Goal: Task Accomplishment & Management: Use online tool/utility

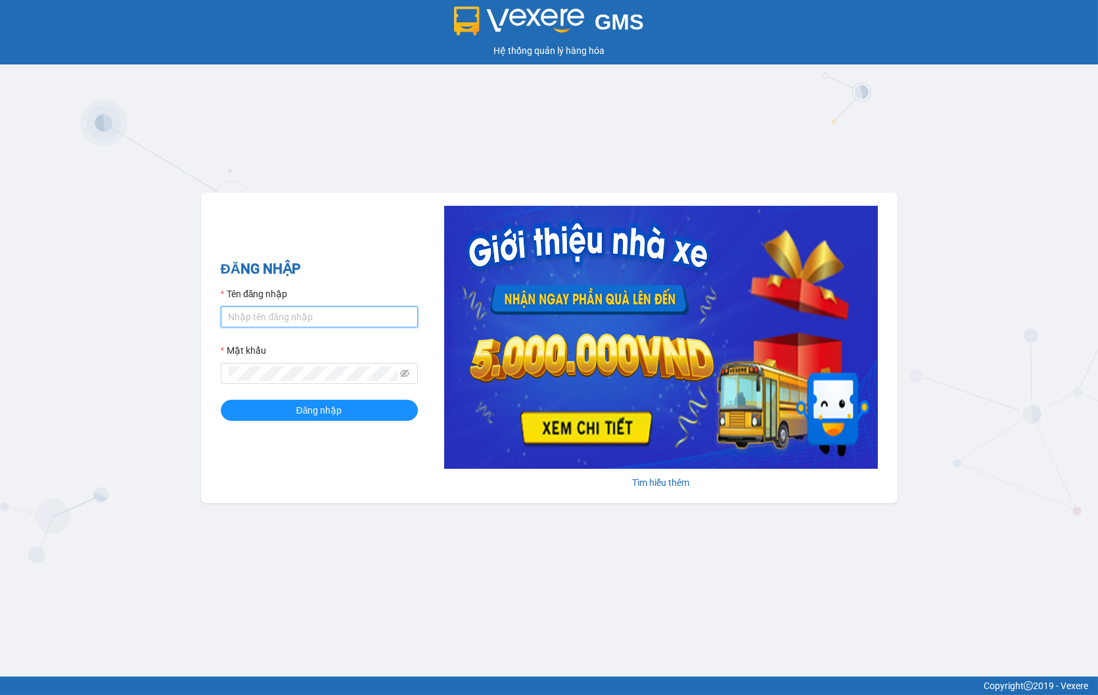
click at [375, 318] on input "Tên đăng nhập" at bounding box center [319, 316] width 197 height 21
type input "thuyhang.thoidai"
click at [221, 400] on button "Đăng nhập" at bounding box center [319, 410] width 197 height 21
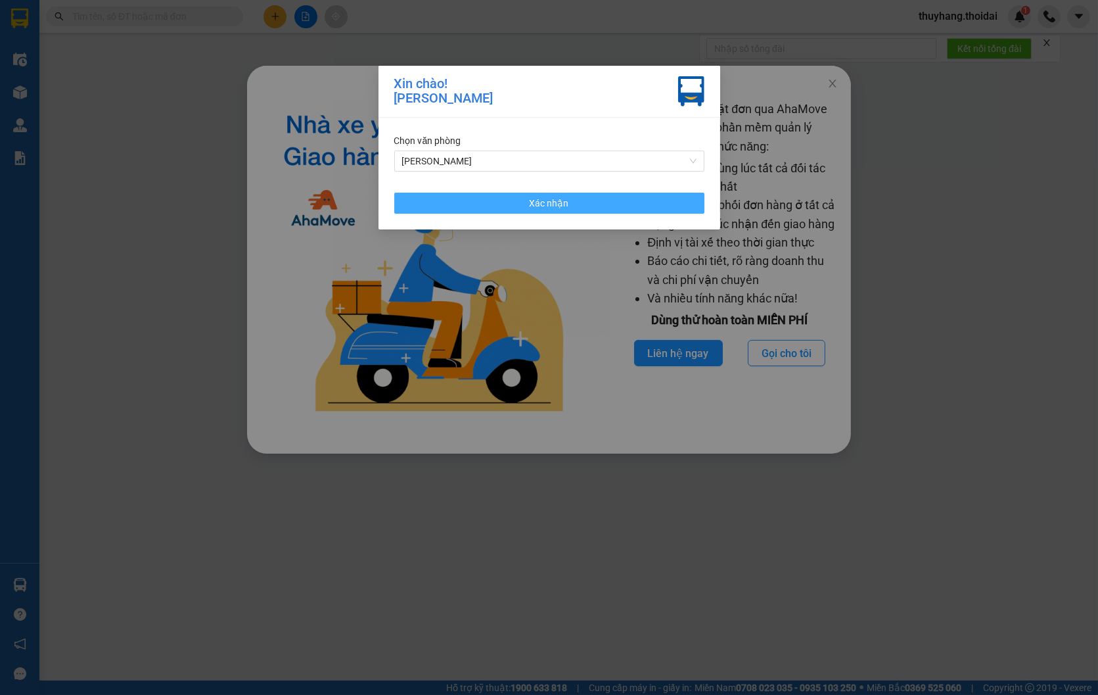
click at [530, 202] on span "Xác nhận" at bounding box center [549, 203] width 39 height 14
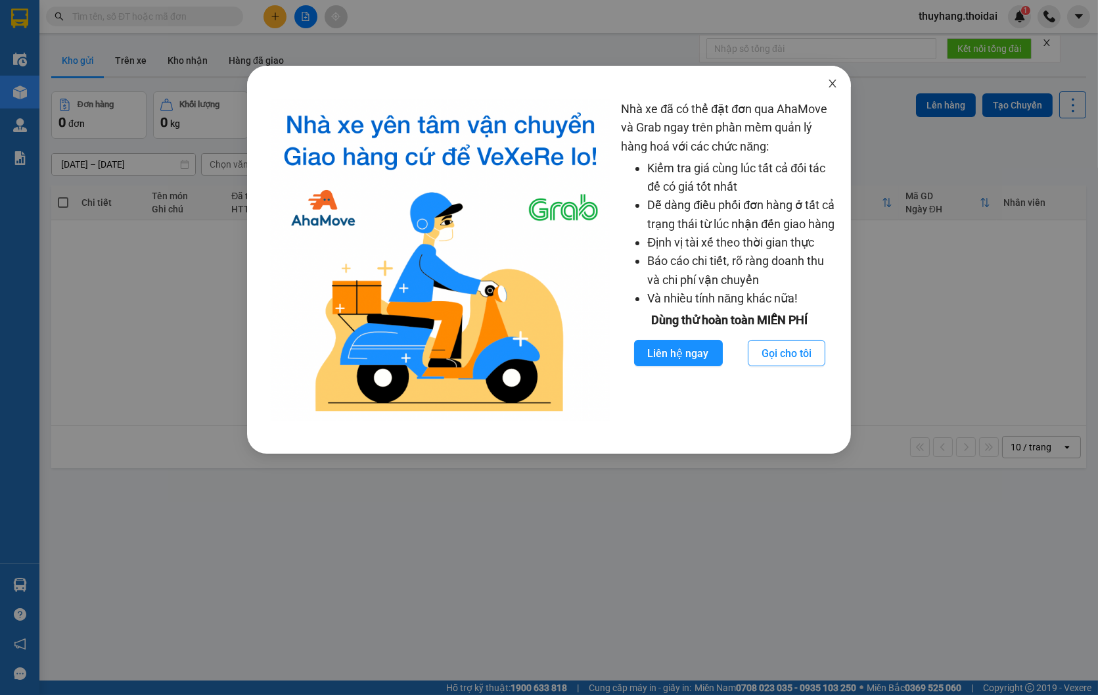
click at [832, 82] on icon "close" at bounding box center [832, 84] width 7 height 8
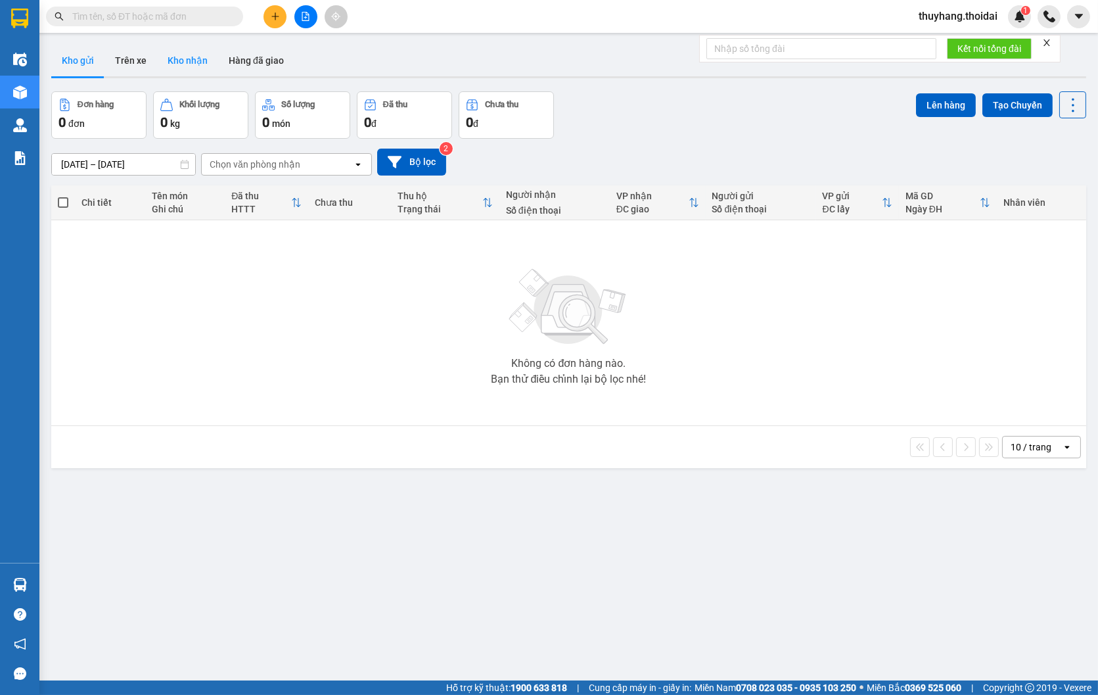
click at [212, 60] on button "Kho nhận" at bounding box center [187, 61] width 61 height 32
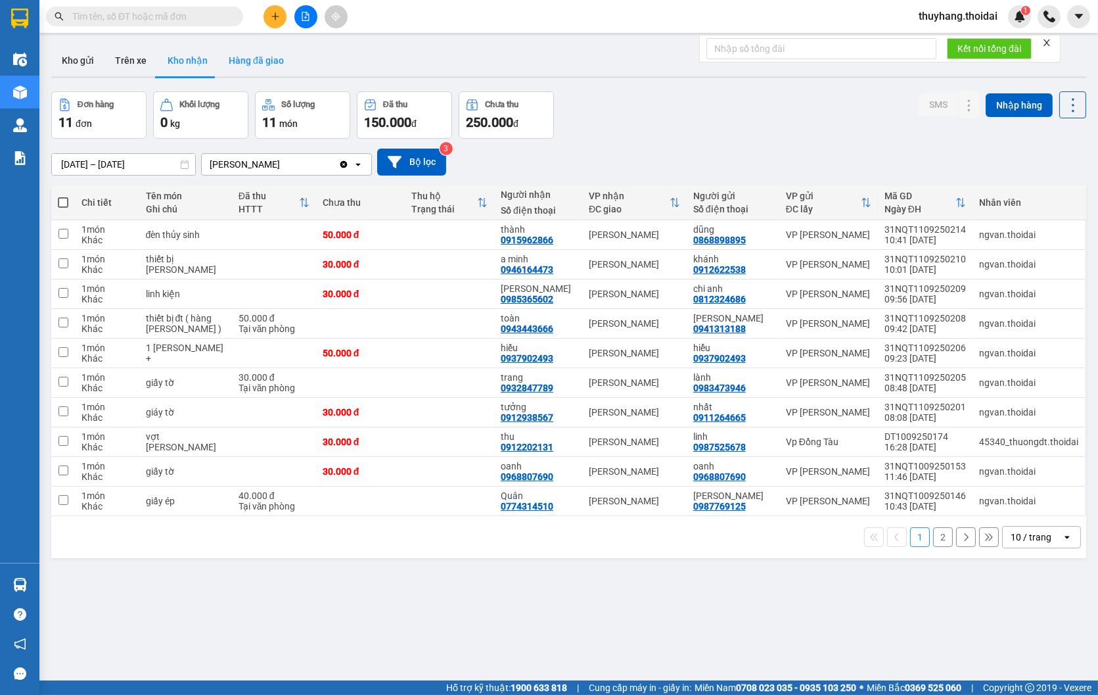
click at [268, 56] on button "Hàng đã giao" at bounding box center [256, 61] width 76 height 32
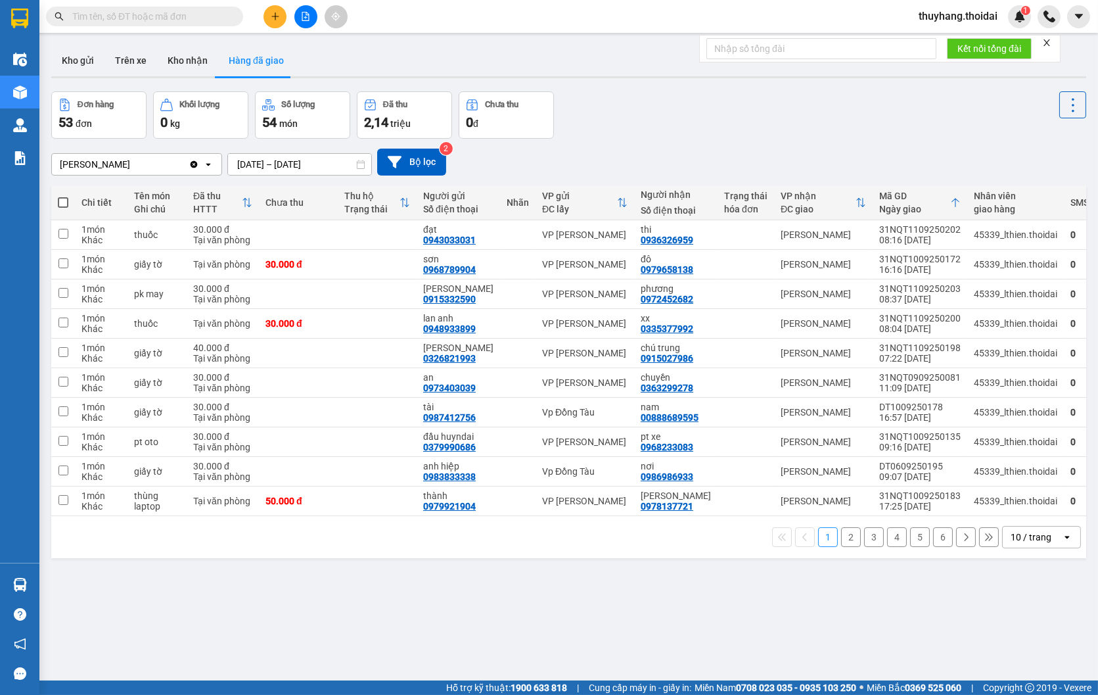
click at [841, 542] on button "2" at bounding box center [851, 537] width 20 height 20
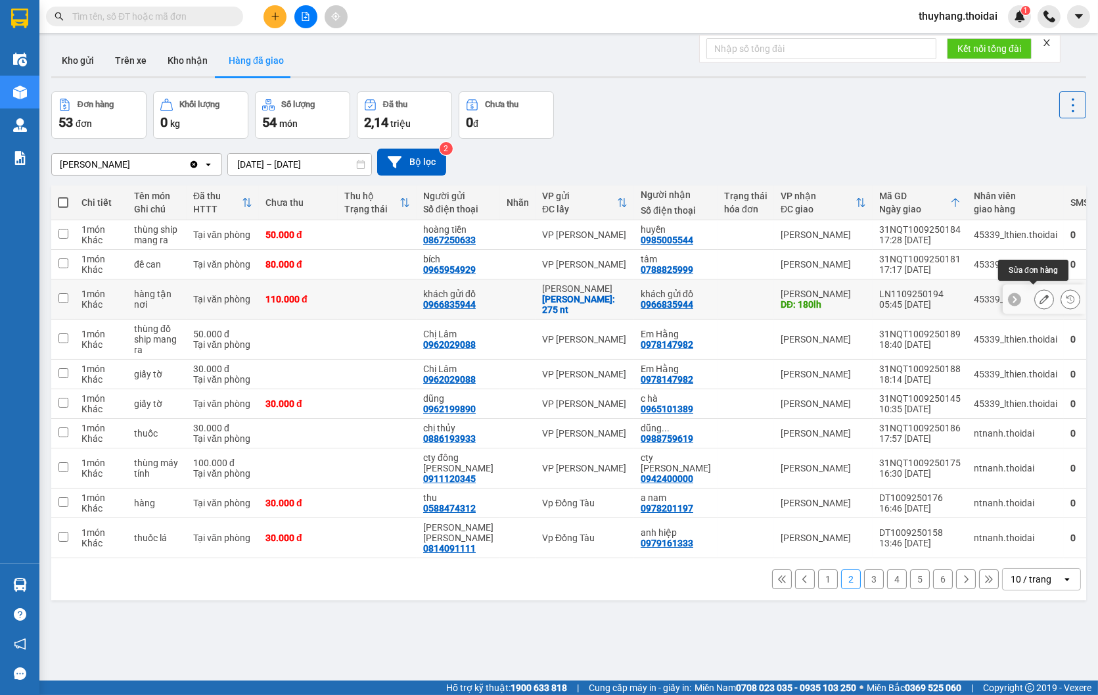
click at [1035, 293] on button at bounding box center [1044, 299] width 18 height 23
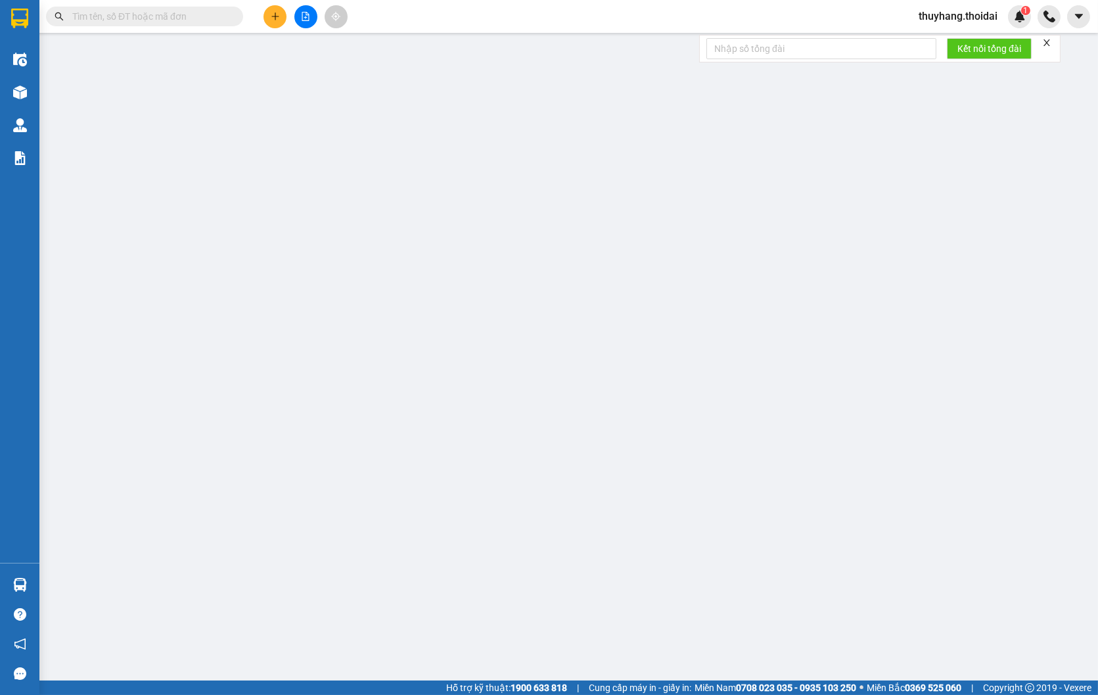
type input "0966835944"
type input "khách gửi đồ"
checkbox input "true"
type input "275 nt"
type input "0966835944"
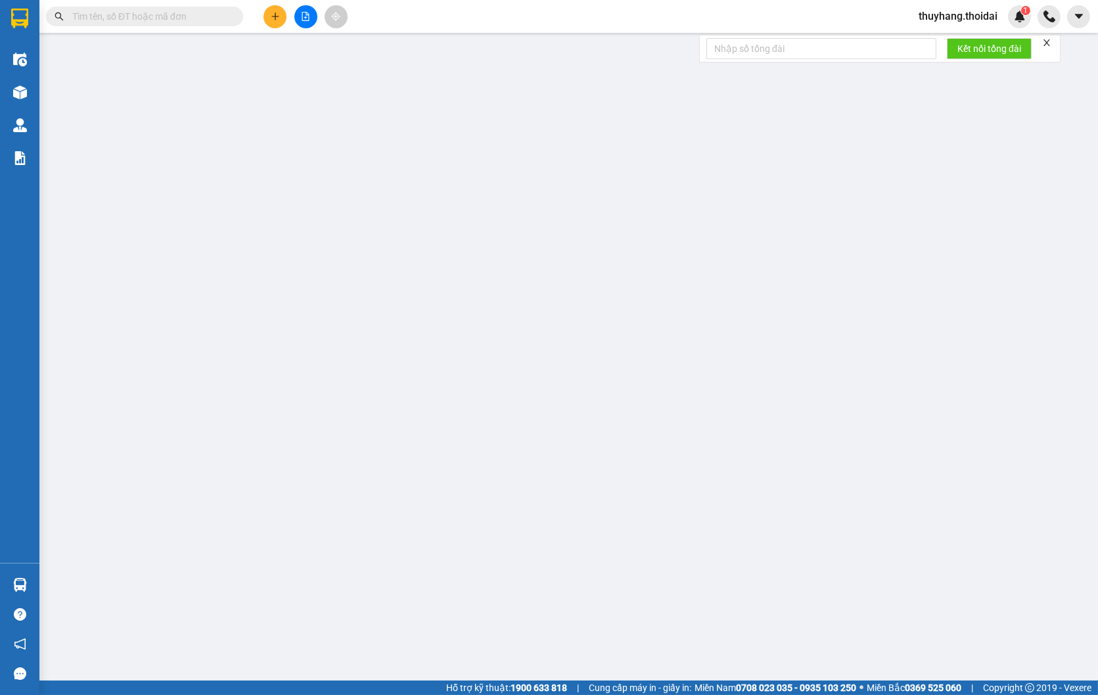
type input "khách gửi đồ"
type input "180lh"
type input "110.000"
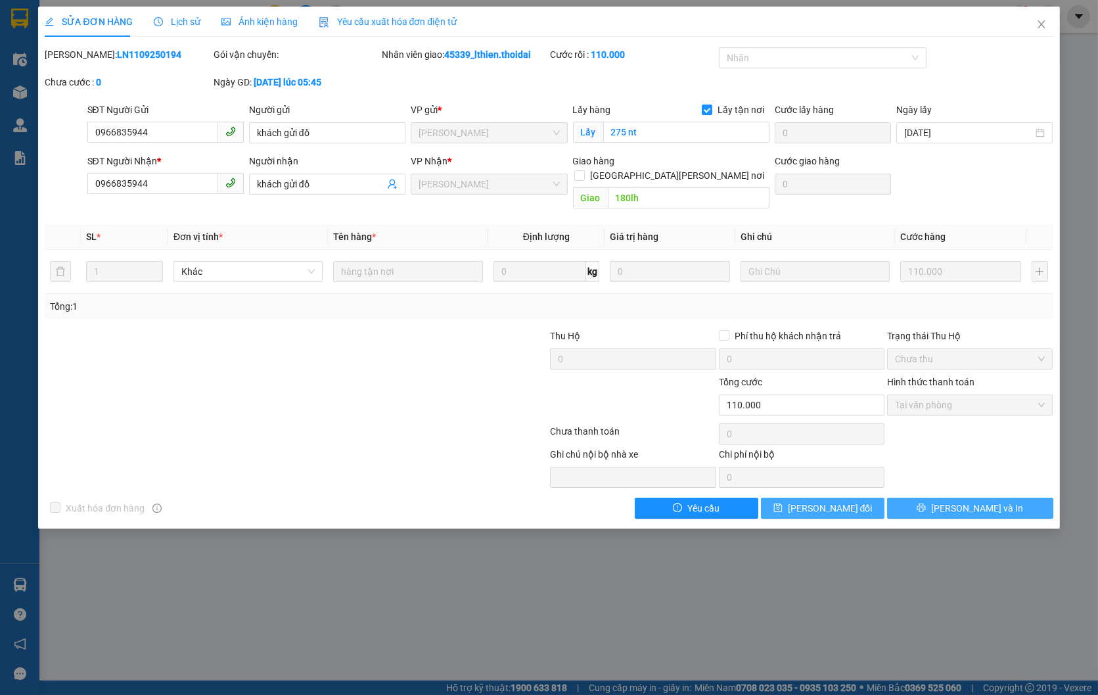
drag, startPoint x: 995, startPoint y: 495, endPoint x: 870, endPoint y: 495, distance: 125.6
click at [993, 498] on button "[PERSON_NAME] và In" at bounding box center [970, 508] width 166 height 21
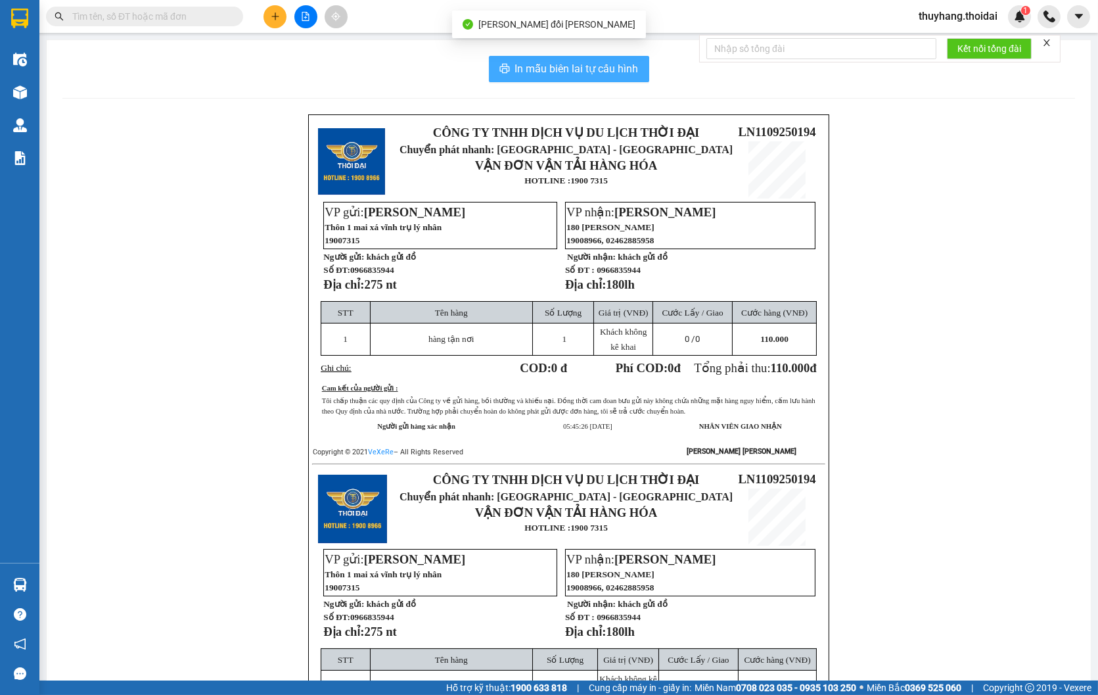
click at [563, 70] on span "In mẫu biên lai tự cấu hình" at bounding box center [577, 68] width 124 height 16
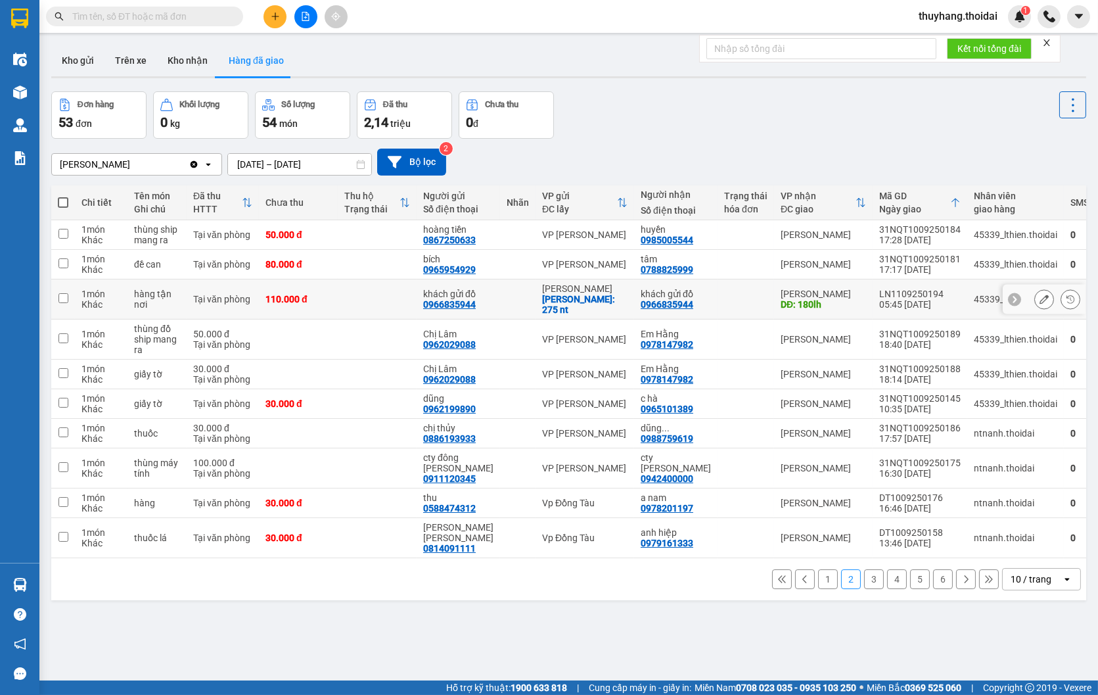
click at [1040, 294] on icon at bounding box center [1044, 298] width 9 height 9
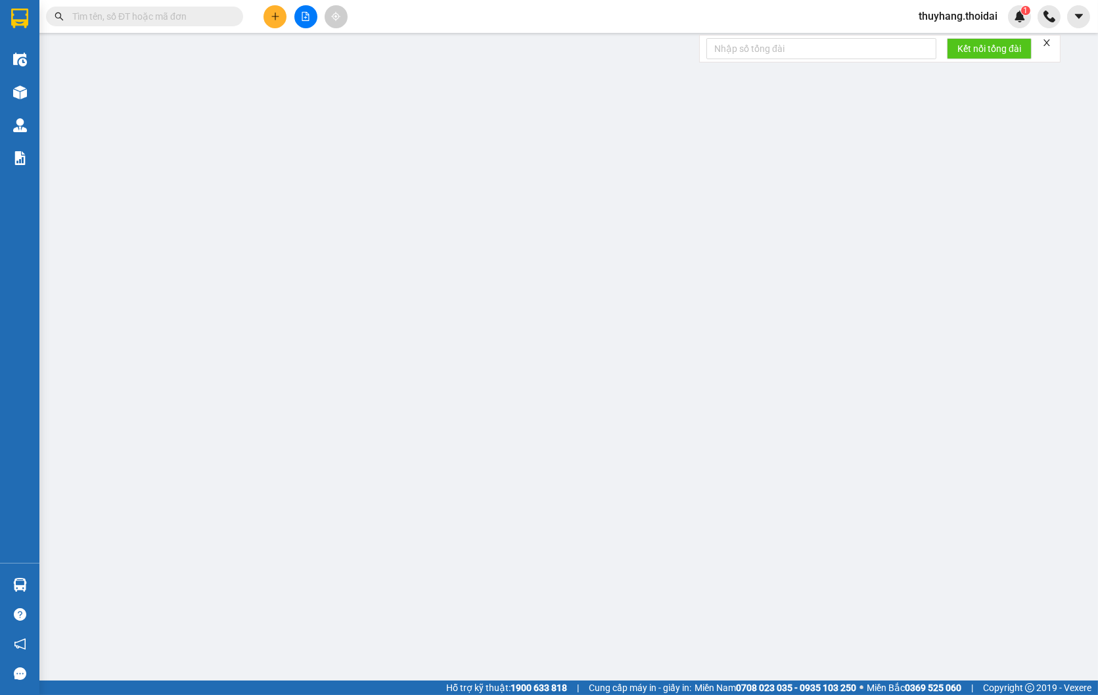
type input "0966835944"
type input "khách gửi đồ"
checkbox input "true"
type input "275 nt"
type input "0966835944"
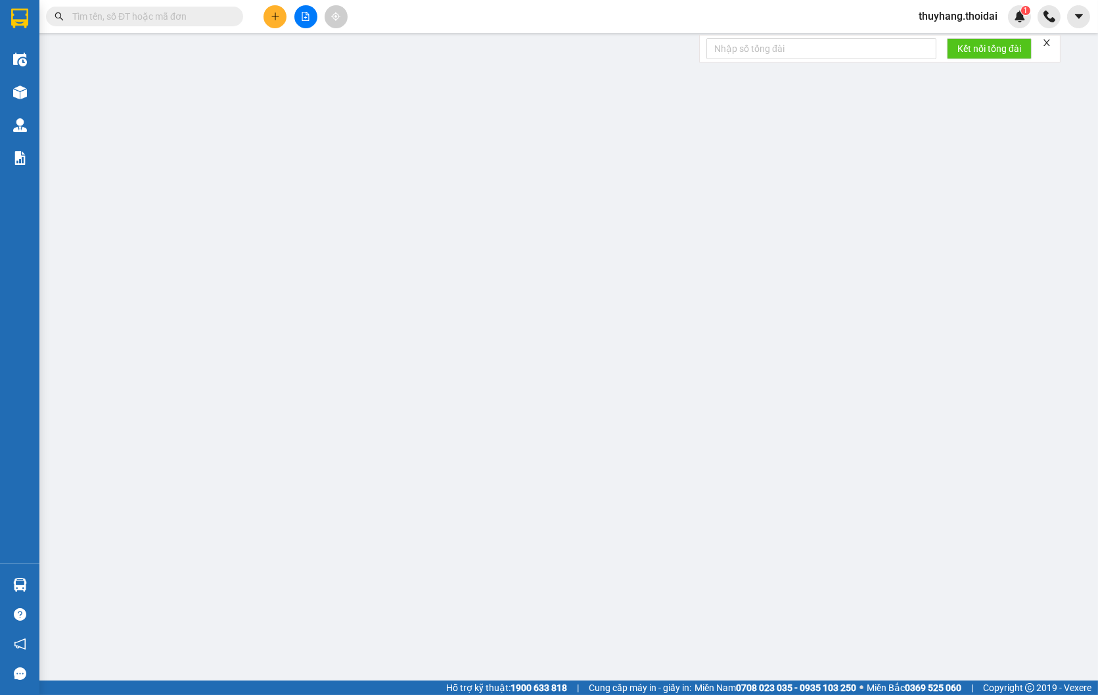
type input "khách gửi đồ"
type input "180lh"
type input "110.000"
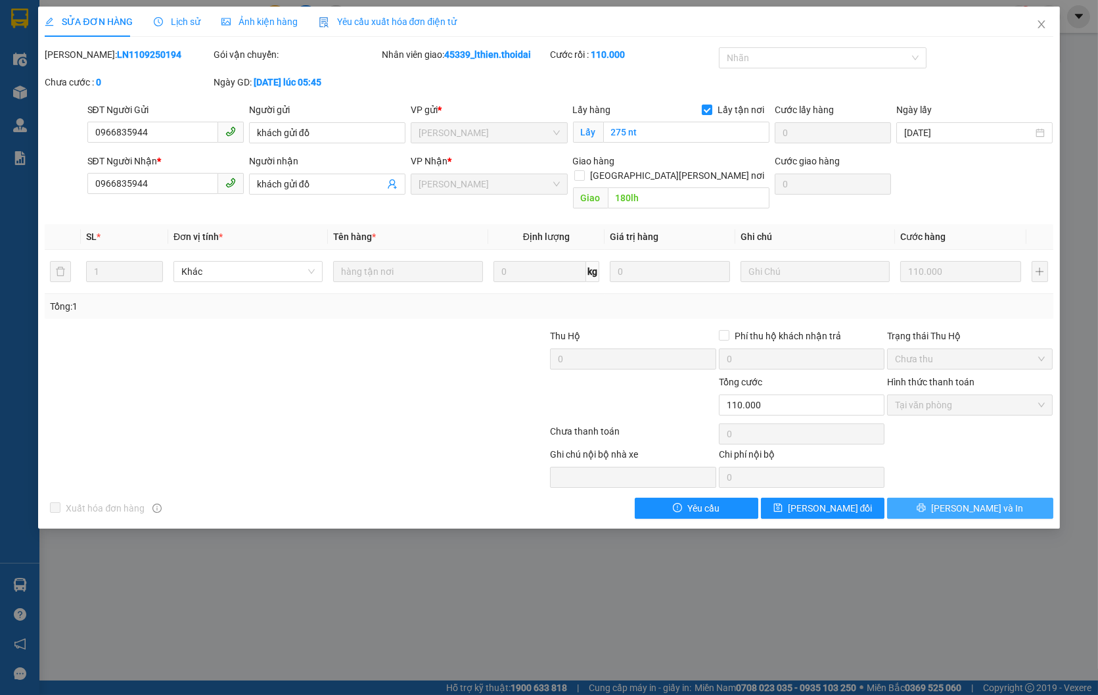
click at [963, 501] on span "[PERSON_NAME] và In" at bounding box center [977, 508] width 92 height 14
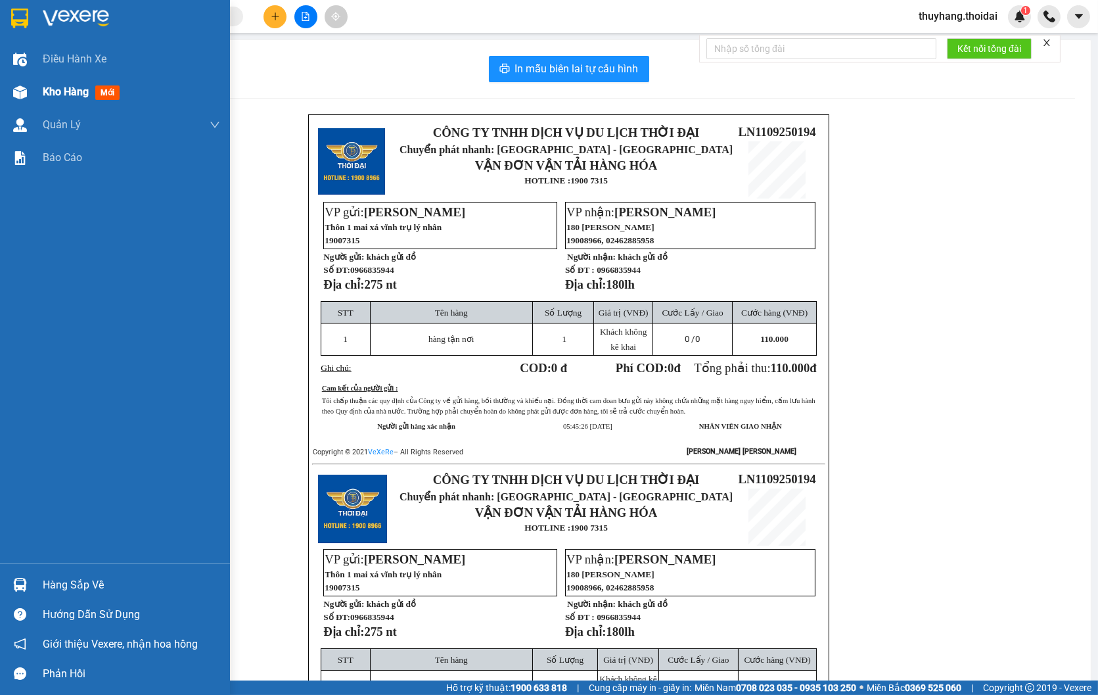
click at [51, 95] on span "Kho hàng" at bounding box center [66, 91] width 46 height 12
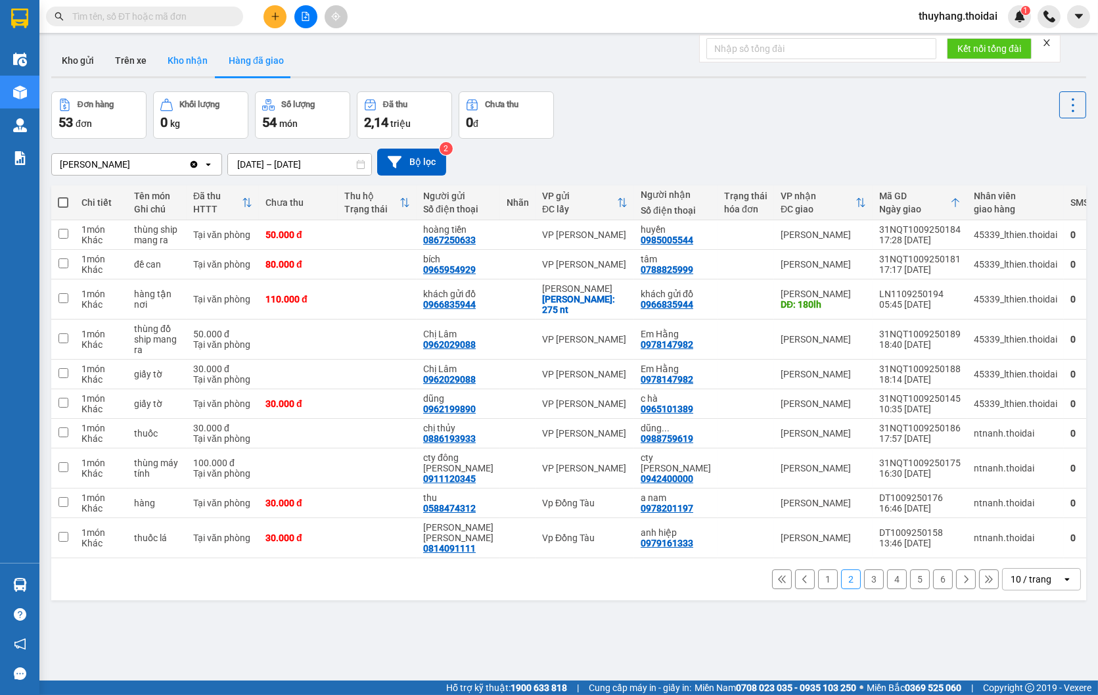
click at [184, 66] on button "Kho nhận" at bounding box center [187, 61] width 61 height 32
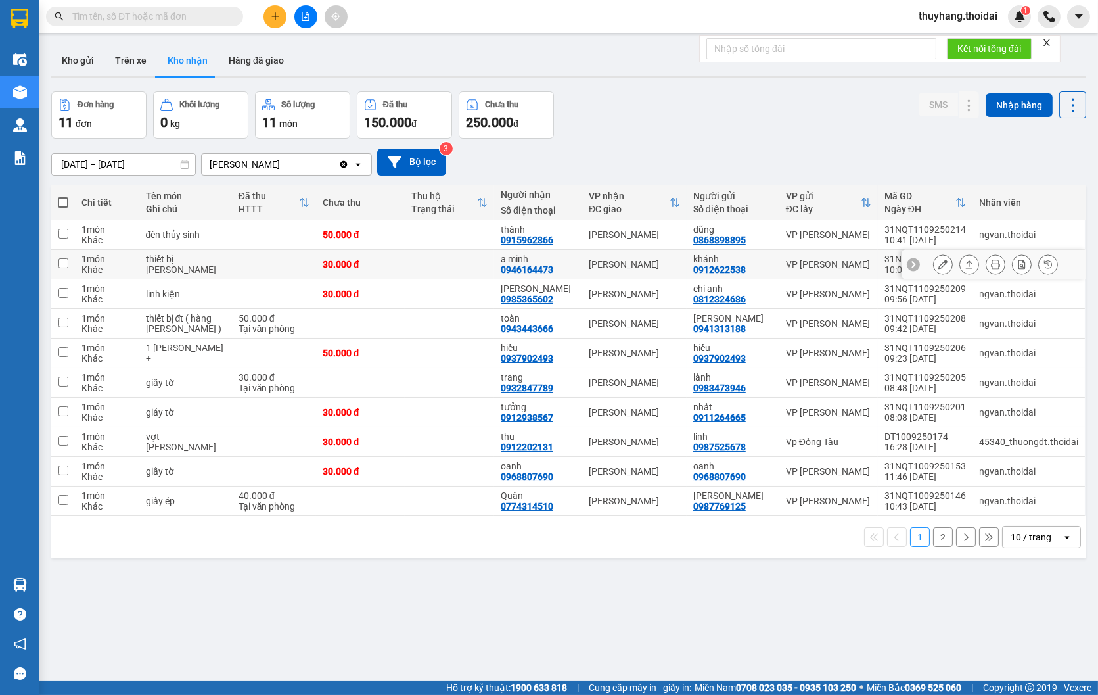
click at [457, 266] on td at bounding box center [449, 265] width 89 height 30
checkbox input "true"
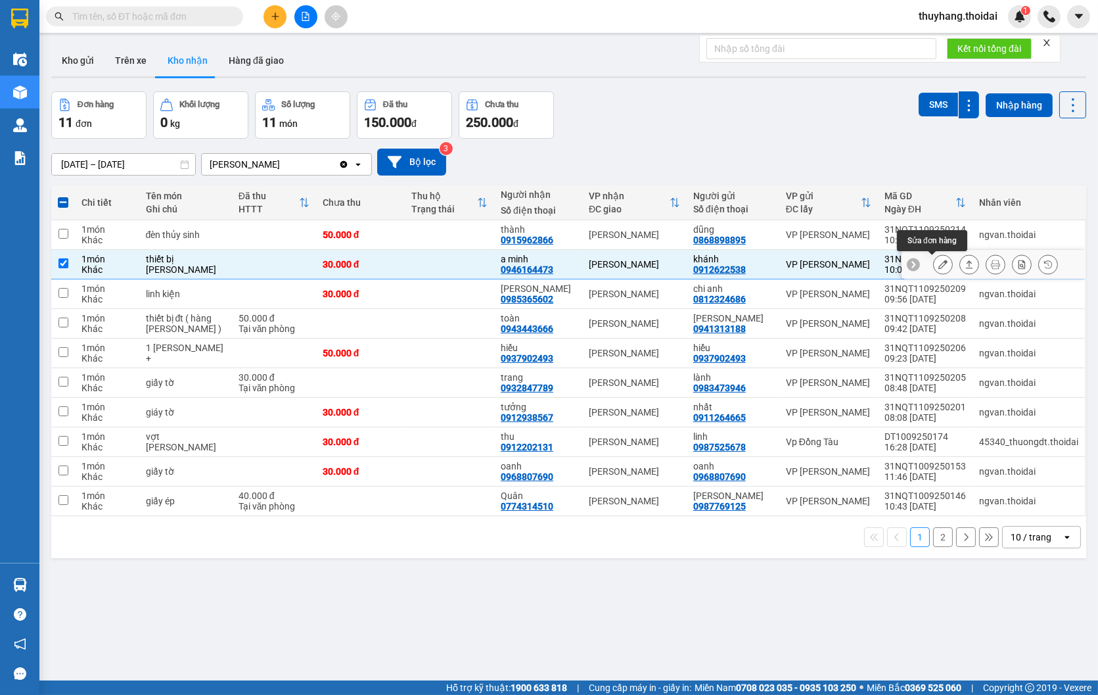
click at [939, 266] on icon at bounding box center [943, 264] width 9 height 9
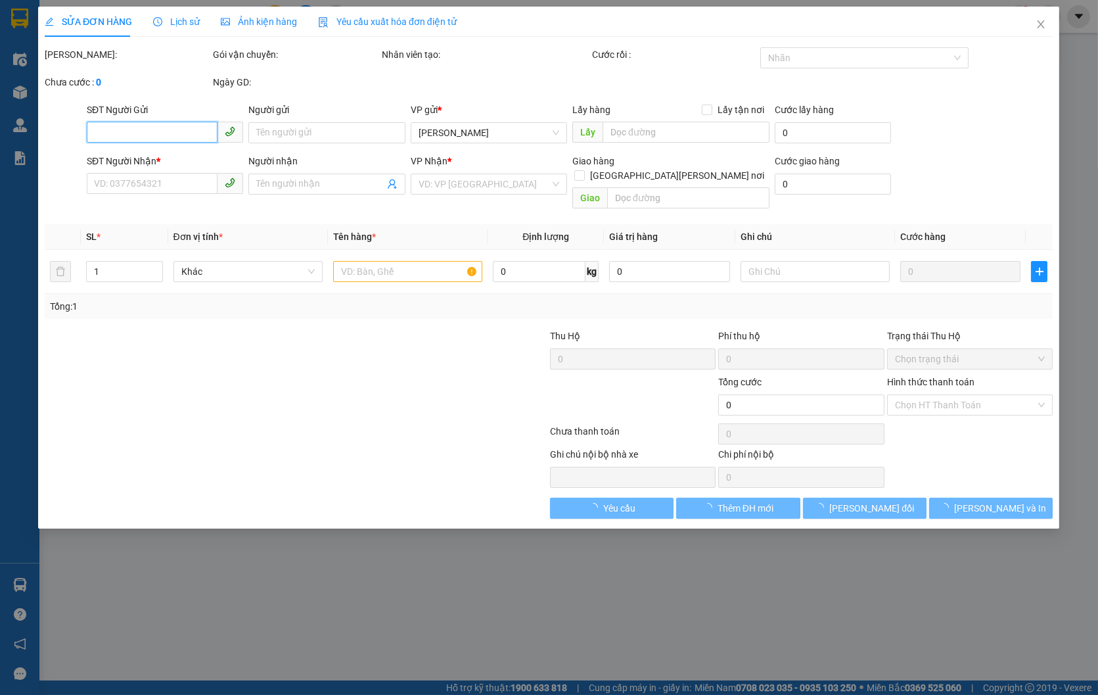
type input "0912622538"
type input "khánh"
type input "0946164473"
type input "a minh"
type input "30.000"
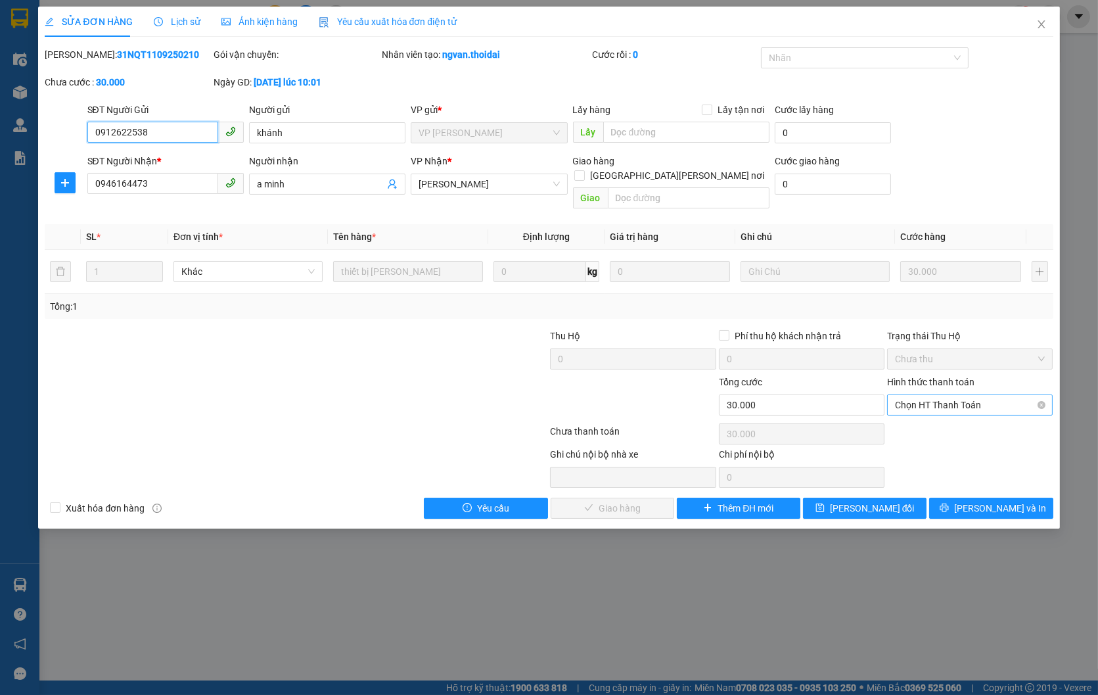
click at [930, 395] on span "Chọn HT Thanh Toán" at bounding box center [970, 405] width 150 height 20
click at [939, 423] on div "Tại văn phòng" at bounding box center [970, 417] width 150 height 14
type input "0"
click at [605, 501] on span "[PERSON_NAME] và [PERSON_NAME] hàng" at bounding box center [664, 508] width 177 height 14
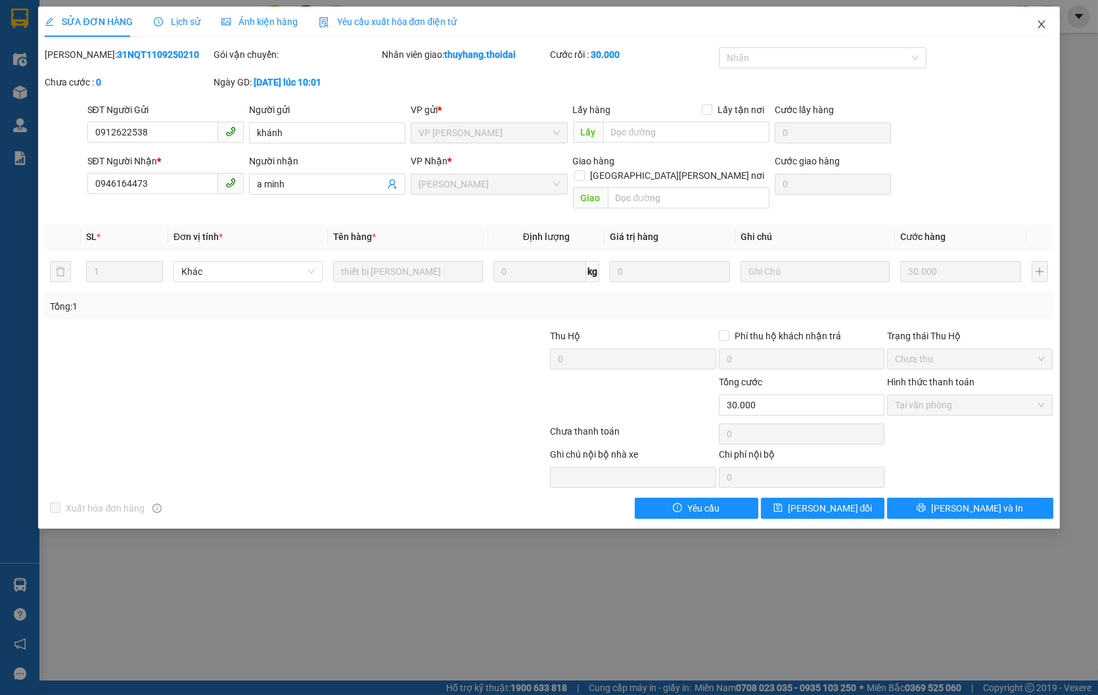
click at [1041, 28] on icon "close" at bounding box center [1042, 24] width 11 height 11
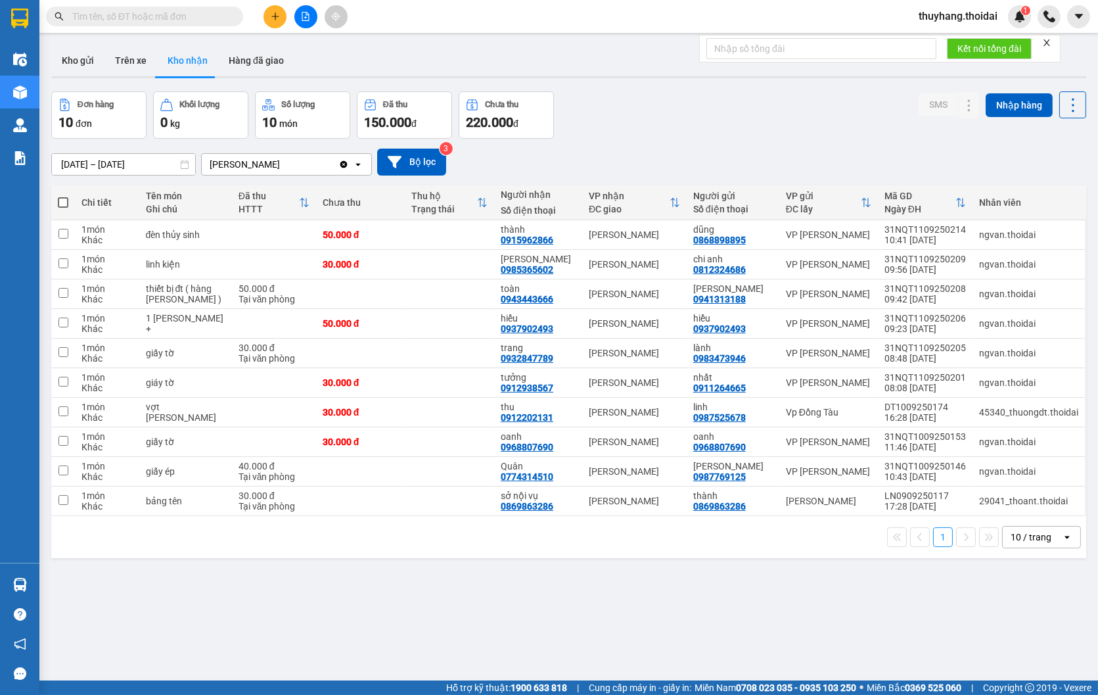
click at [198, 8] on span at bounding box center [144, 17] width 197 height 20
click at [199, 24] on span at bounding box center [144, 17] width 197 height 20
click at [204, 18] on input "text" at bounding box center [149, 16] width 155 height 14
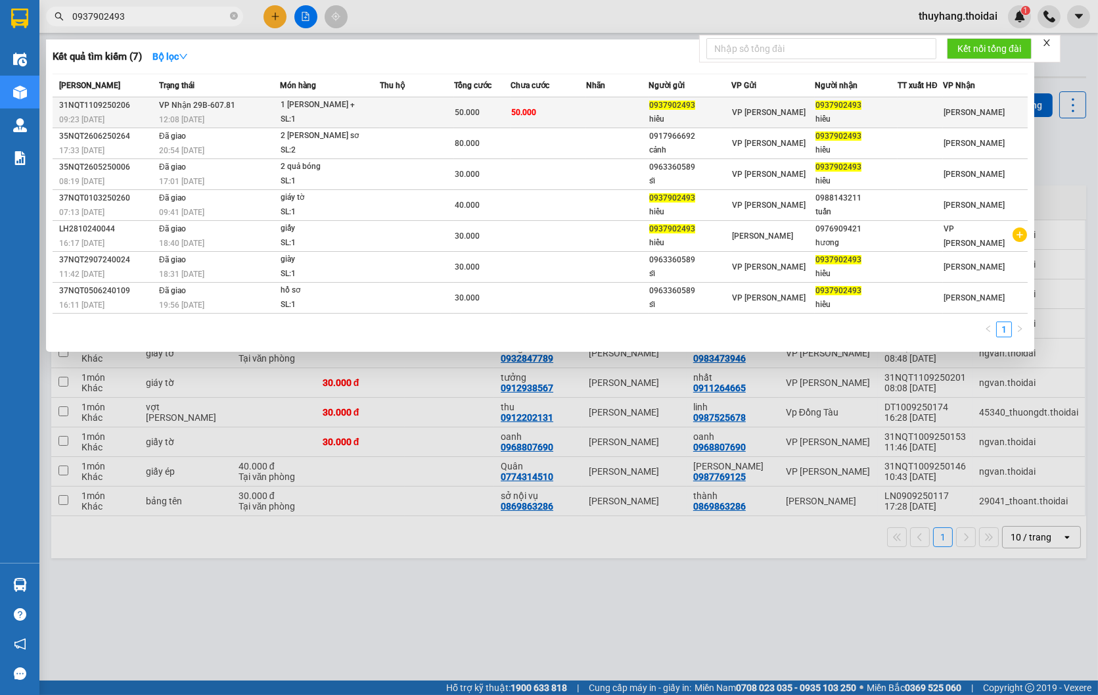
type input "0937902493"
click at [528, 103] on td "50.000" at bounding box center [548, 112] width 75 height 31
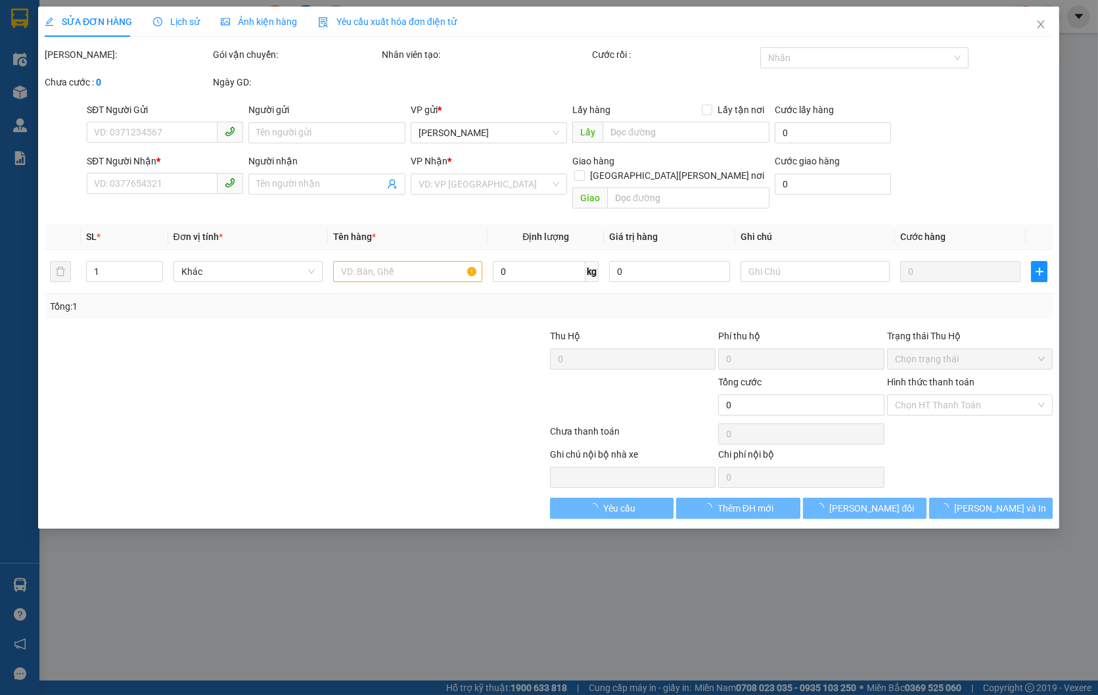
type input "0937902493"
type input "hiểu"
type input "0937902493"
type input "hiểu"
type input "50.000"
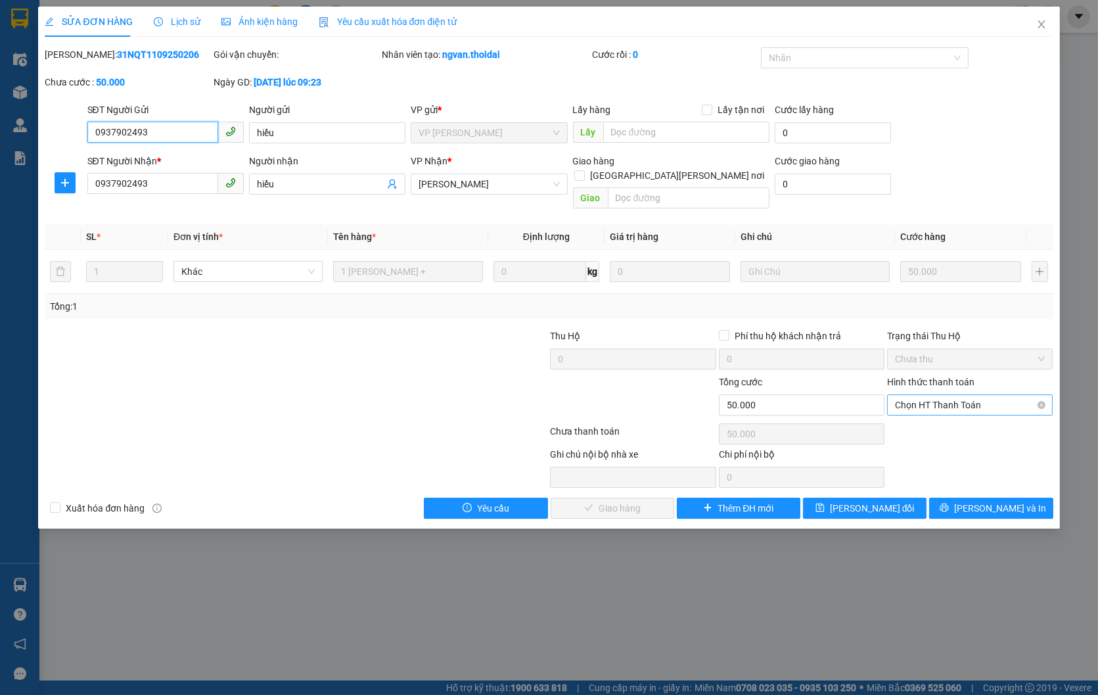
drag, startPoint x: 983, startPoint y: 388, endPoint x: 976, endPoint y: 432, distance: 44.7
click at [983, 395] on span "Chọn HT Thanh Toán" at bounding box center [970, 405] width 150 height 20
click at [976, 416] on div "Tại văn phòng" at bounding box center [970, 417] width 150 height 14
type input "0"
click at [611, 501] on span "[PERSON_NAME] và [PERSON_NAME] hàng" at bounding box center [664, 508] width 177 height 14
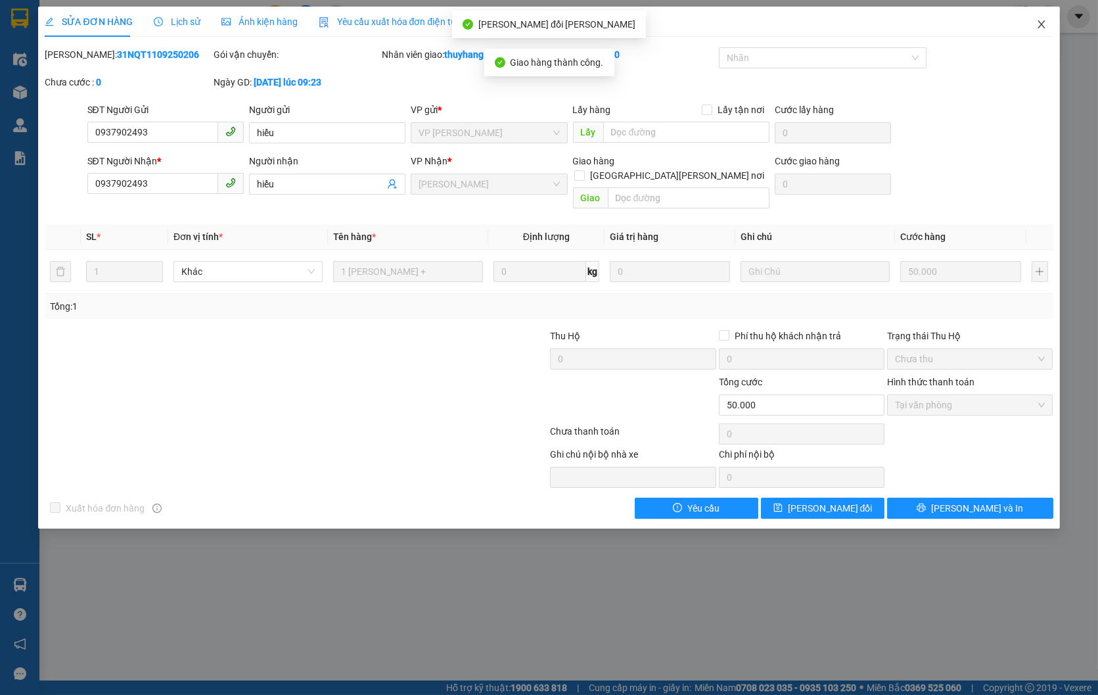
click at [1040, 21] on icon "close" at bounding box center [1042, 24] width 11 height 11
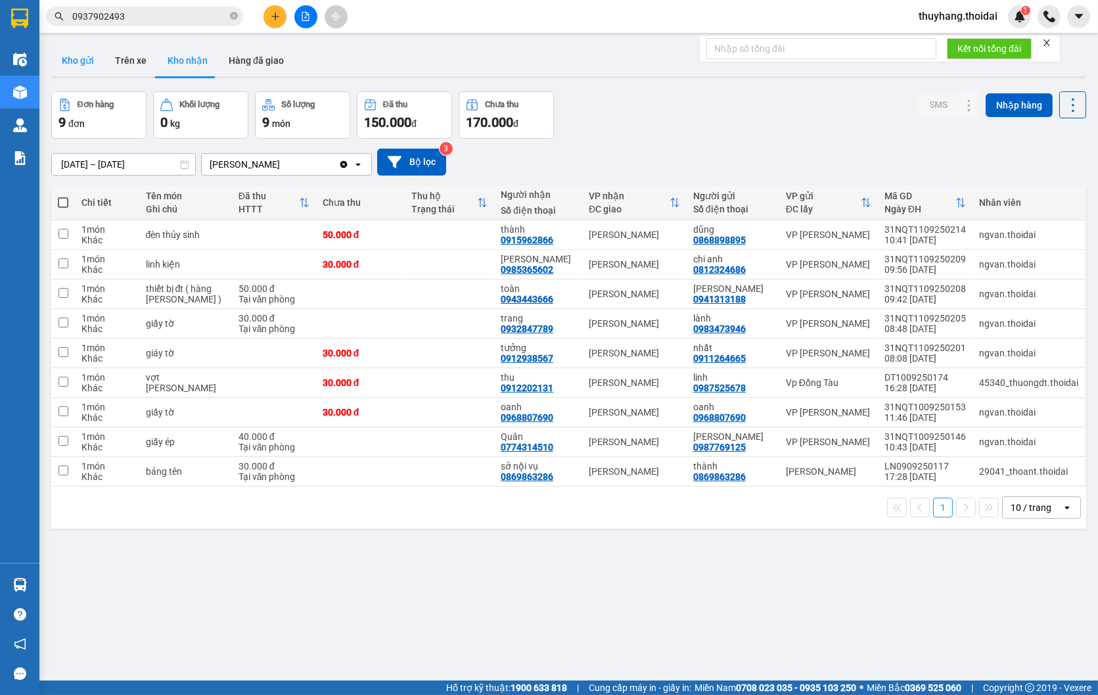
click at [84, 60] on button "Kho gửi" at bounding box center [77, 61] width 53 height 32
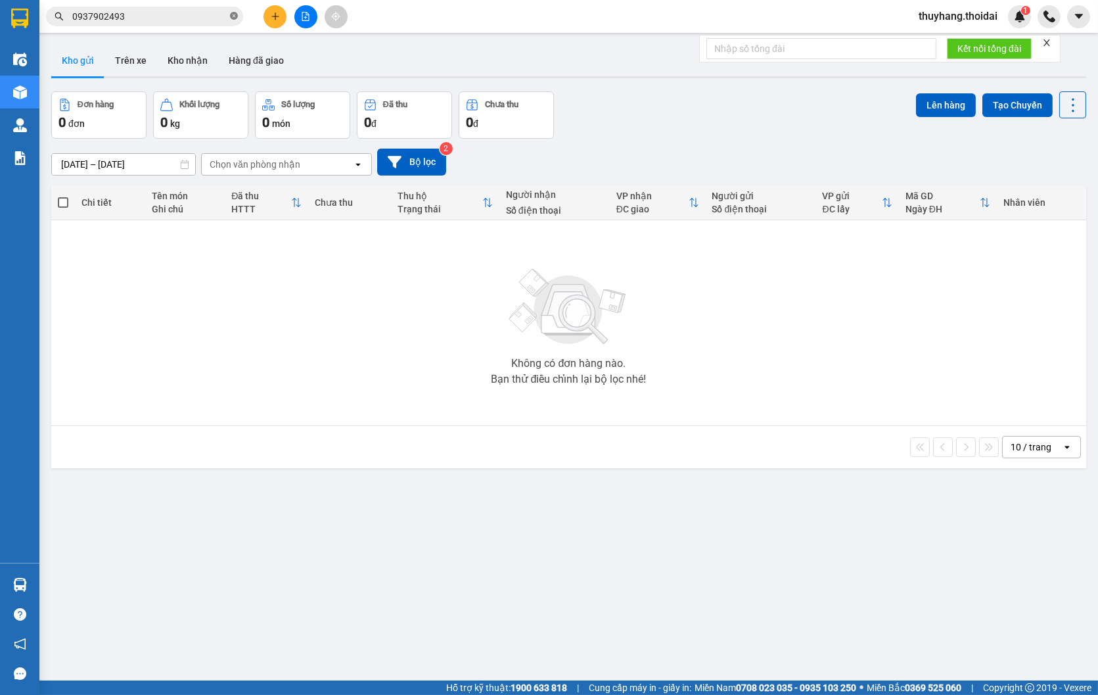
click at [233, 18] on icon "close-circle" at bounding box center [234, 16] width 8 height 8
click at [188, 49] on button "Kho nhận" at bounding box center [187, 61] width 61 height 32
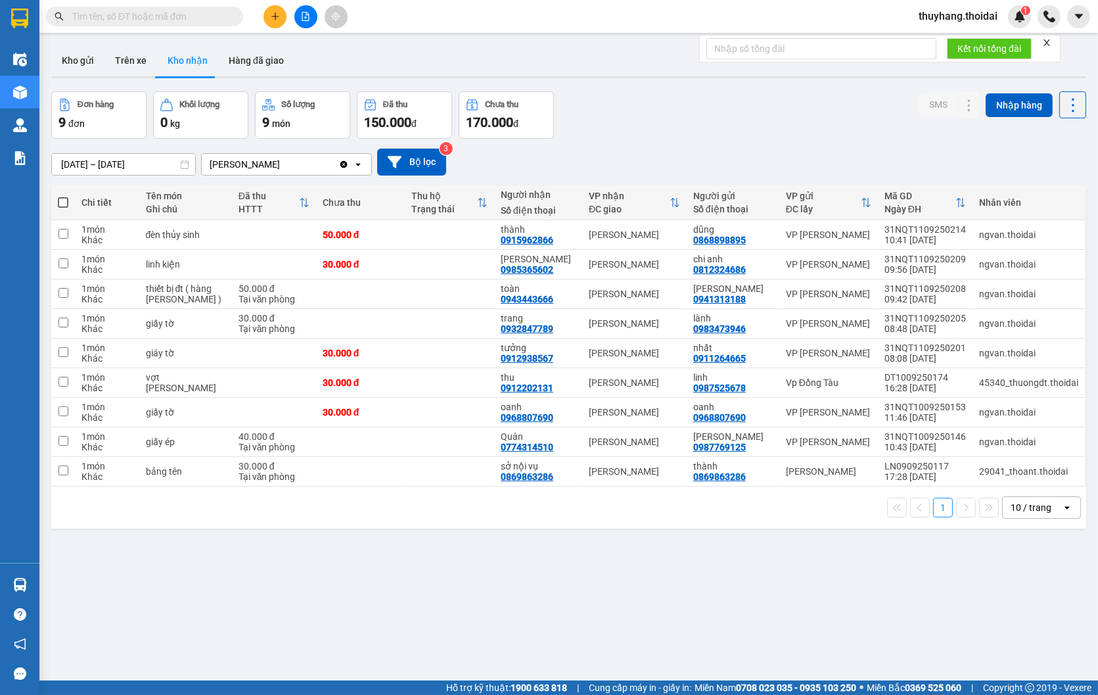
click at [170, 18] on input "text" at bounding box center [149, 16] width 155 height 14
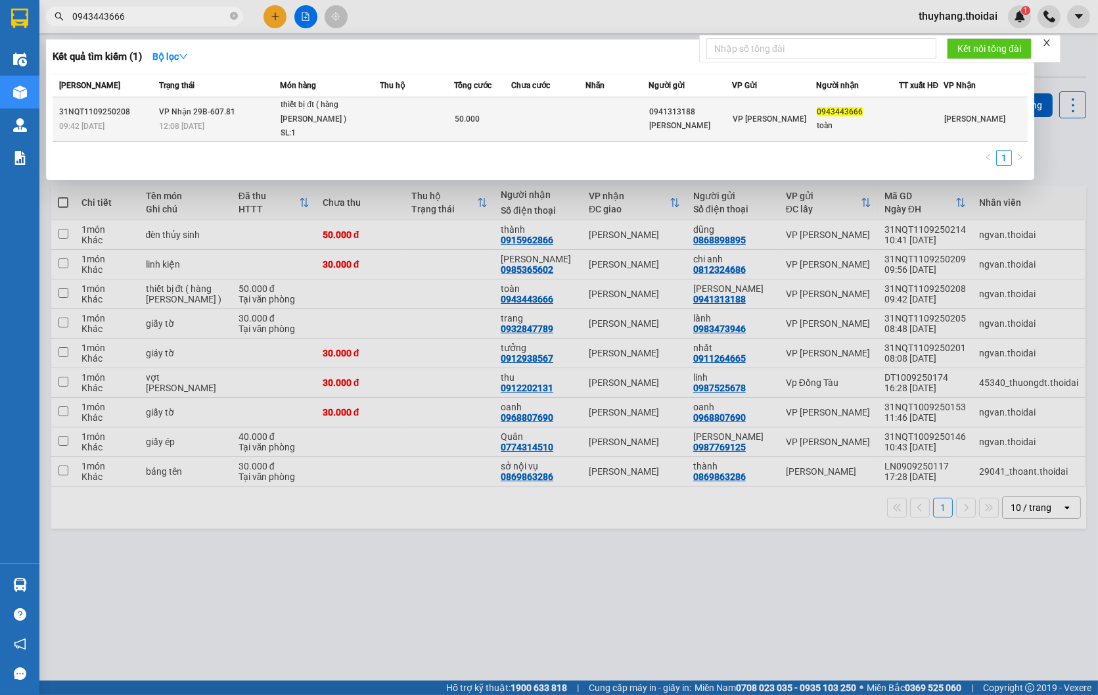
type input "0943443666"
click at [406, 114] on td at bounding box center [417, 119] width 74 height 45
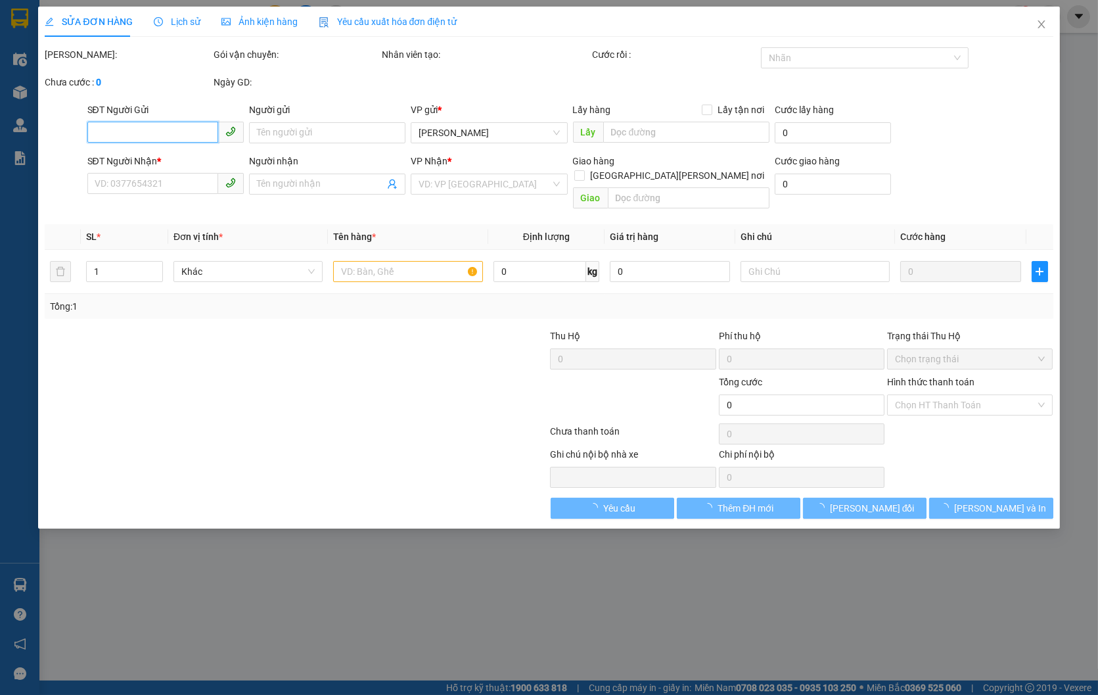
type input "0941313188"
type input "[PERSON_NAME]"
type input "0943443666"
type input "toàn"
type input "50.000"
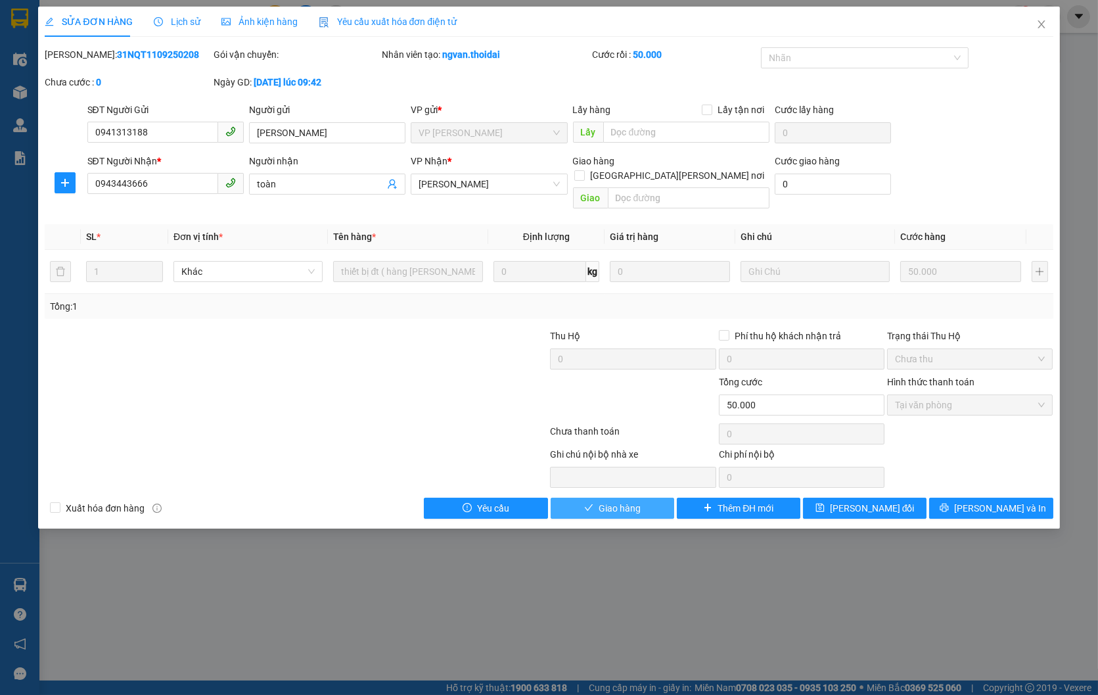
click at [644, 498] on button "Giao hàng" at bounding box center [613, 508] width 124 height 21
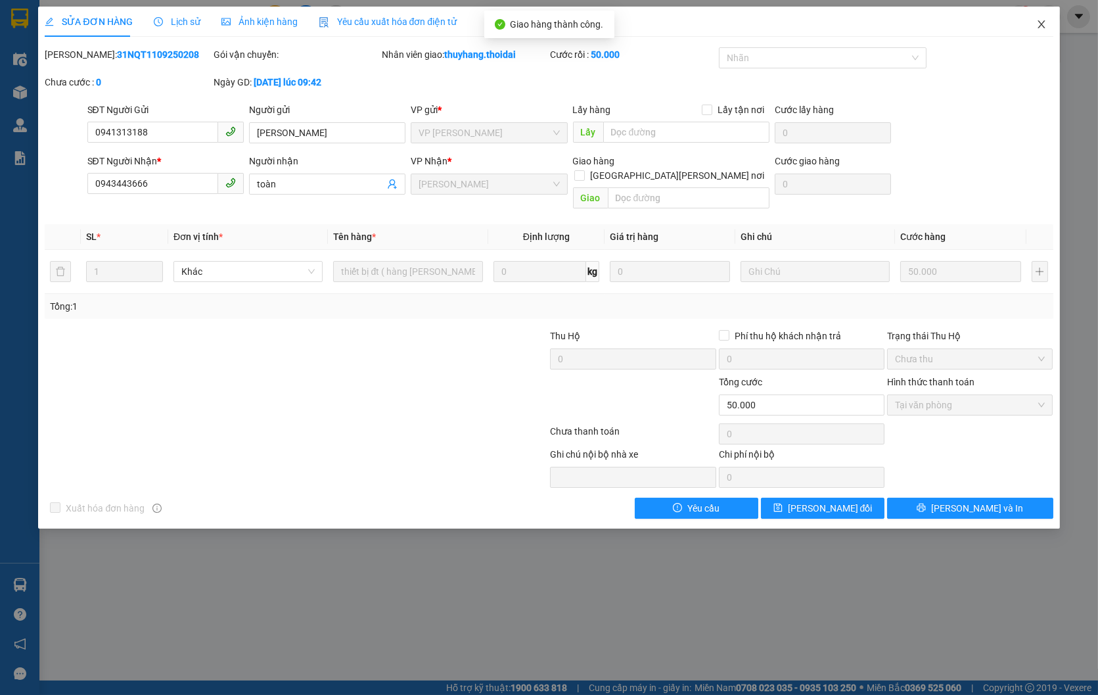
click at [1045, 24] on icon "close" at bounding box center [1042, 24] width 11 height 11
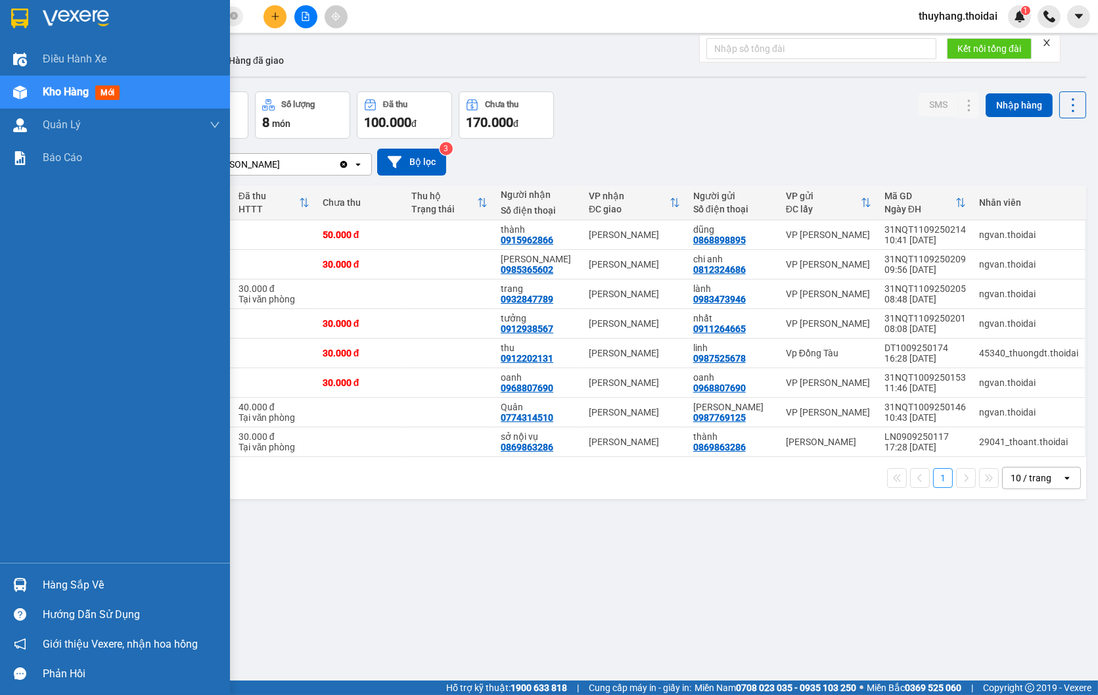
drag, startPoint x: 41, startPoint y: 581, endPoint x: 336, endPoint y: 680, distance: 311.4
click at [41, 582] on div "Hàng sắp về" at bounding box center [115, 585] width 230 height 30
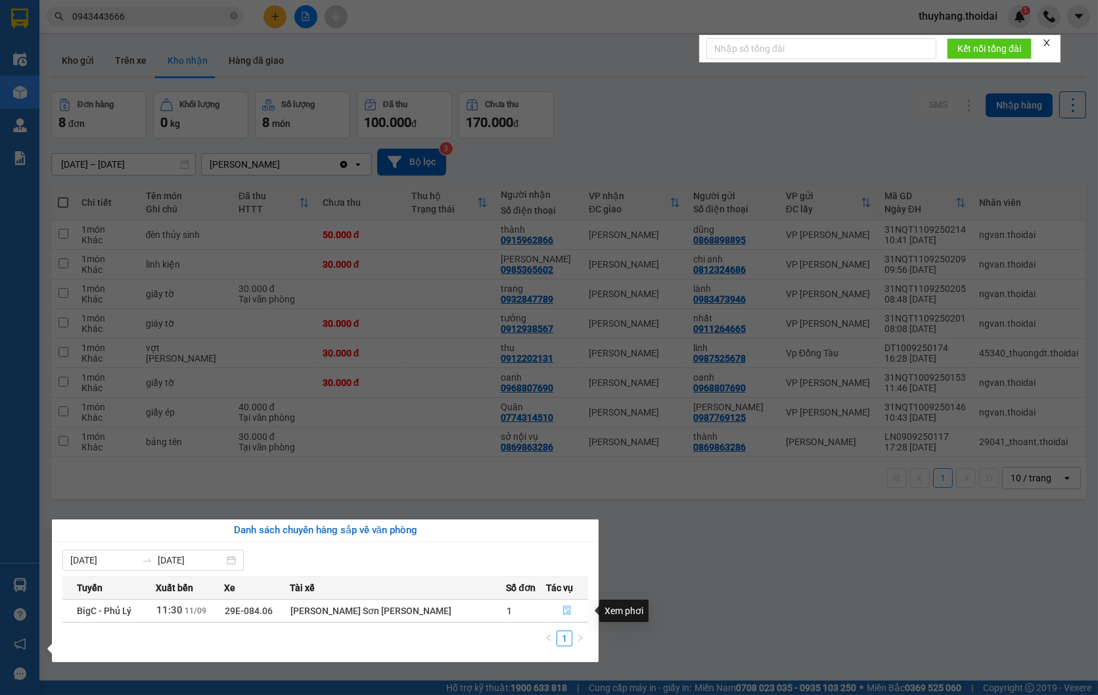
click at [567, 611] on button "button" at bounding box center [567, 610] width 41 height 21
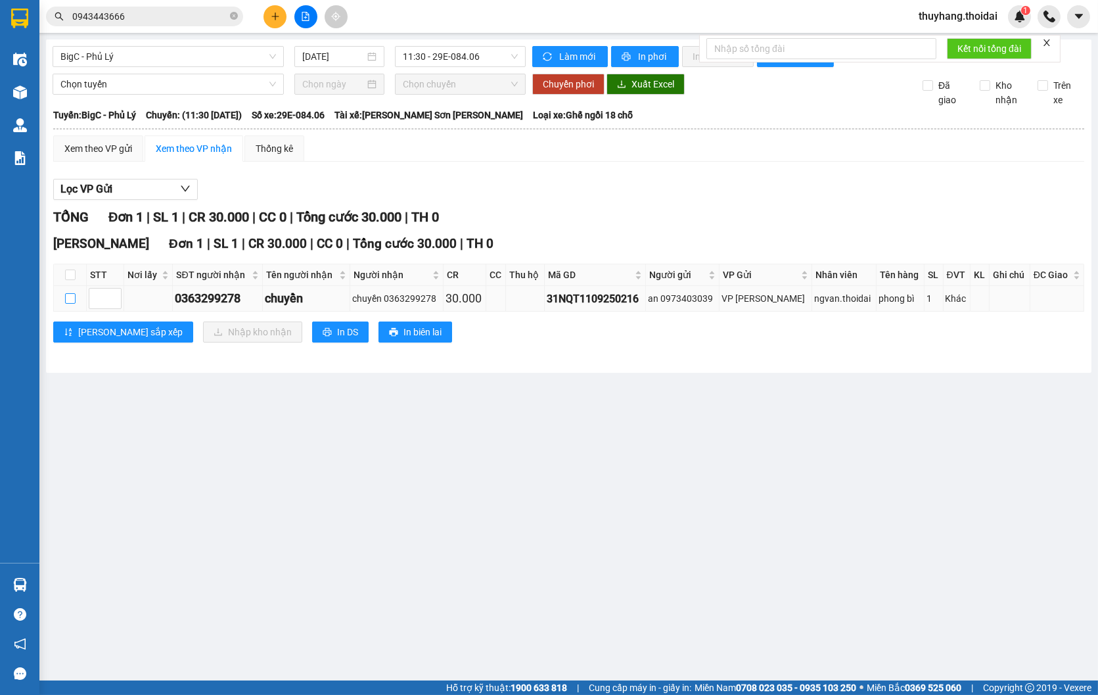
click at [69, 304] on input "checkbox" at bounding box center [70, 298] width 11 height 11
checkbox input "true"
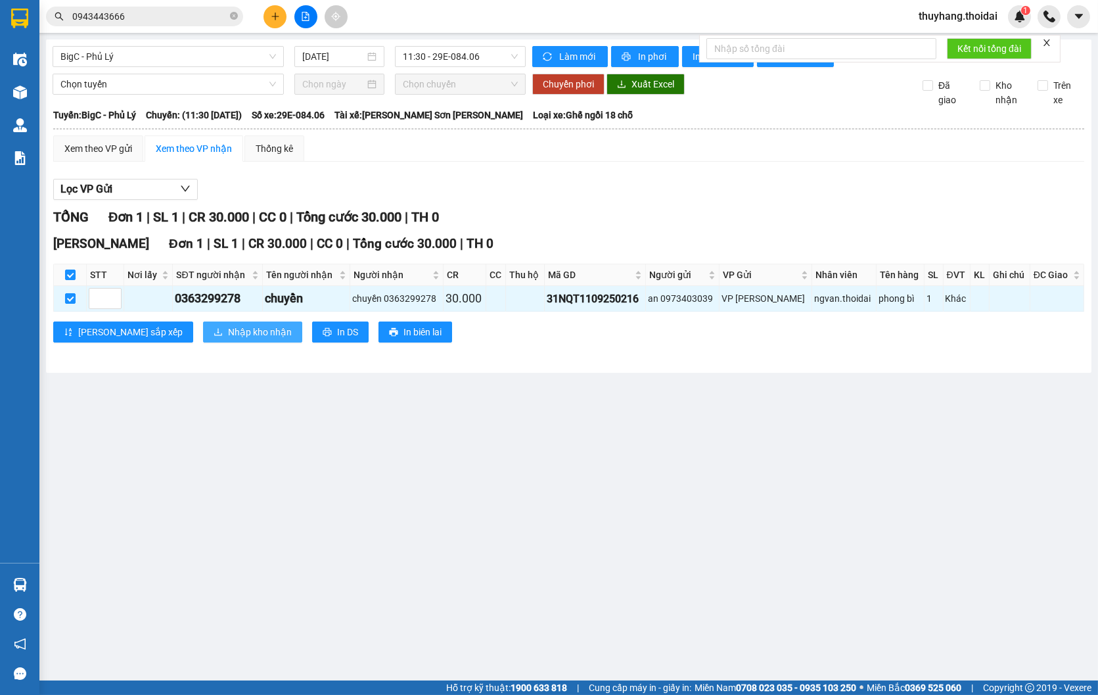
click at [228, 339] on span "Nhập kho nhận" at bounding box center [260, 332] width 64 height 14
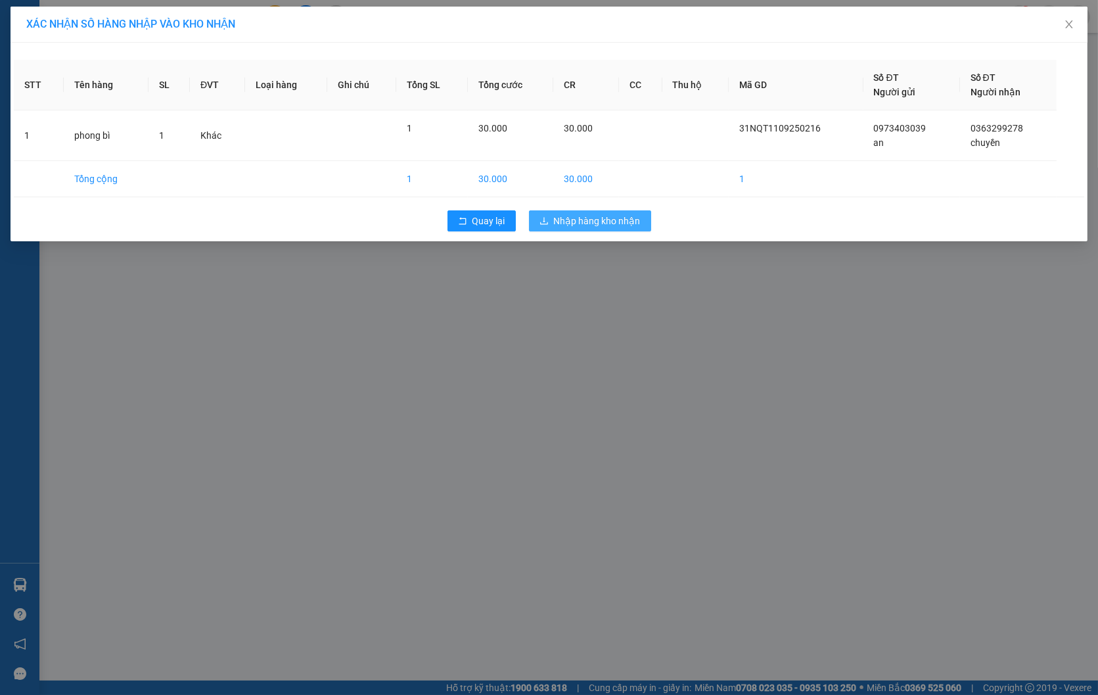
drag, startPoint x: 615, startPoint y: 225, endPoint x: 1047, endPoint y: 366, distance: 453.8
click at [616, 225] on span "Nhập hàng kho nhận" at bounding box center [597, 221] width 87 height 14
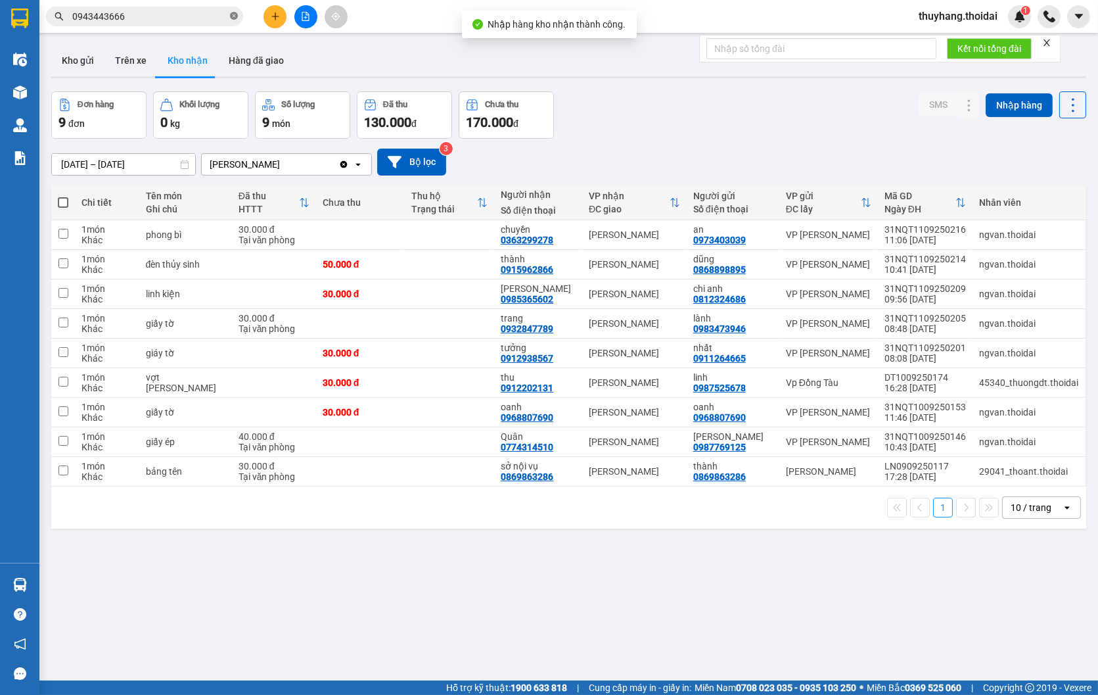
click at [232, 14] on icon "close-circle" at bounding box center [234, 16] width 8 height 8
click at [79, 56] on button "Kho gửi" at bounding box center [77, 61] width 53 height 32
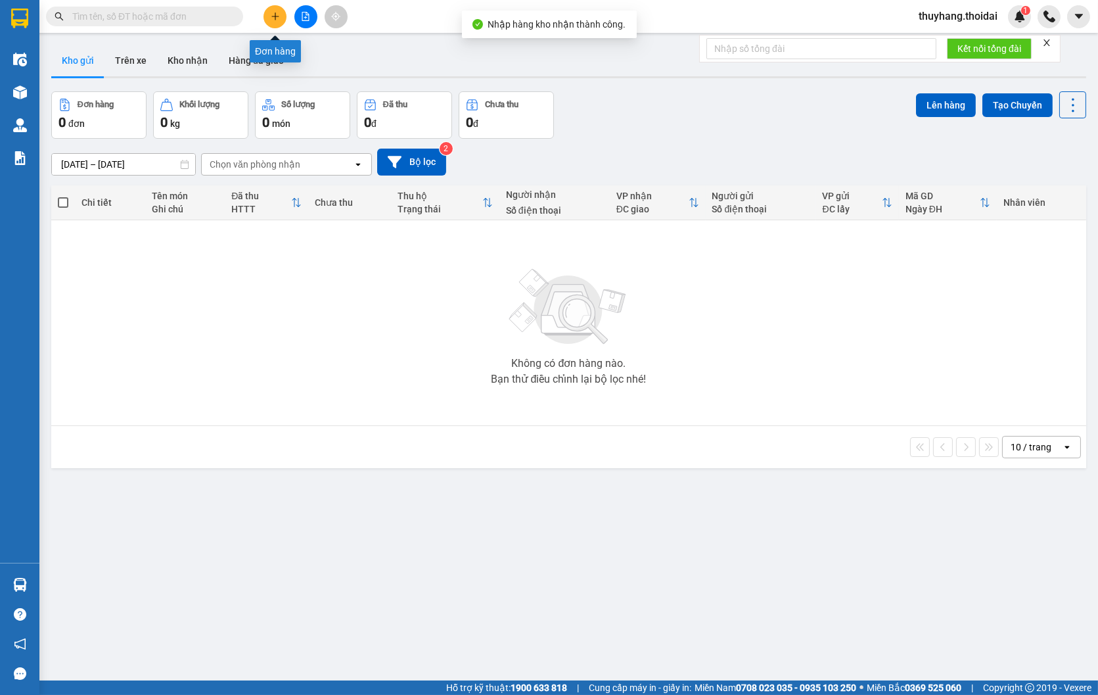
click at [285, 13] on button at bounding box center [275, 16] width 23 height 23
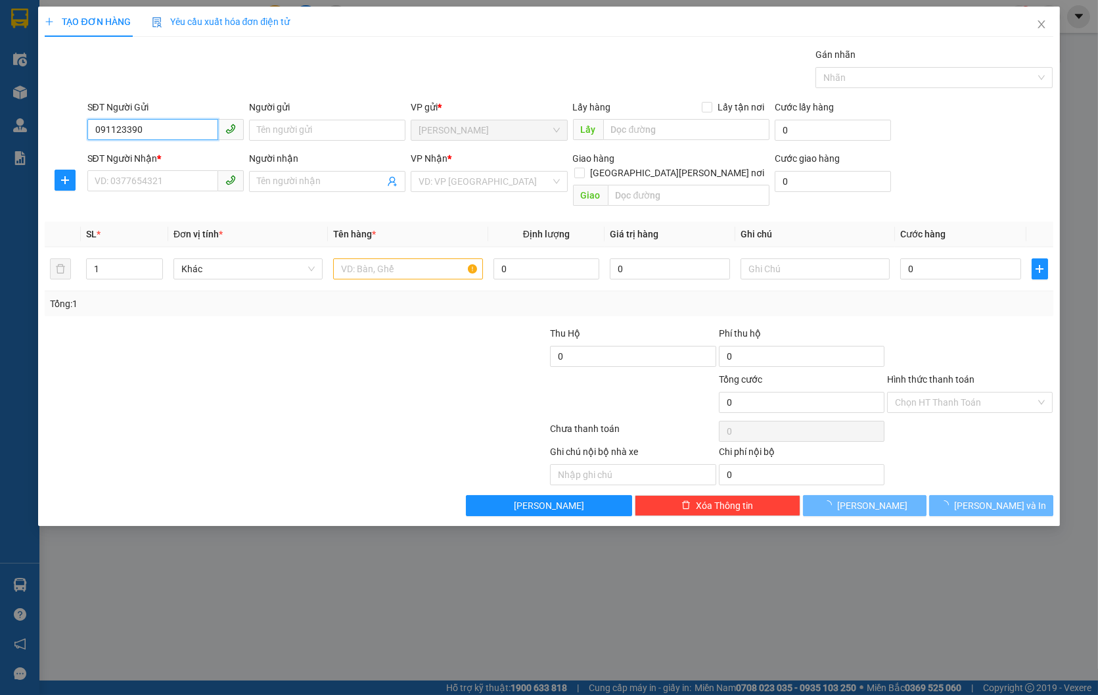
type input "0911233903"
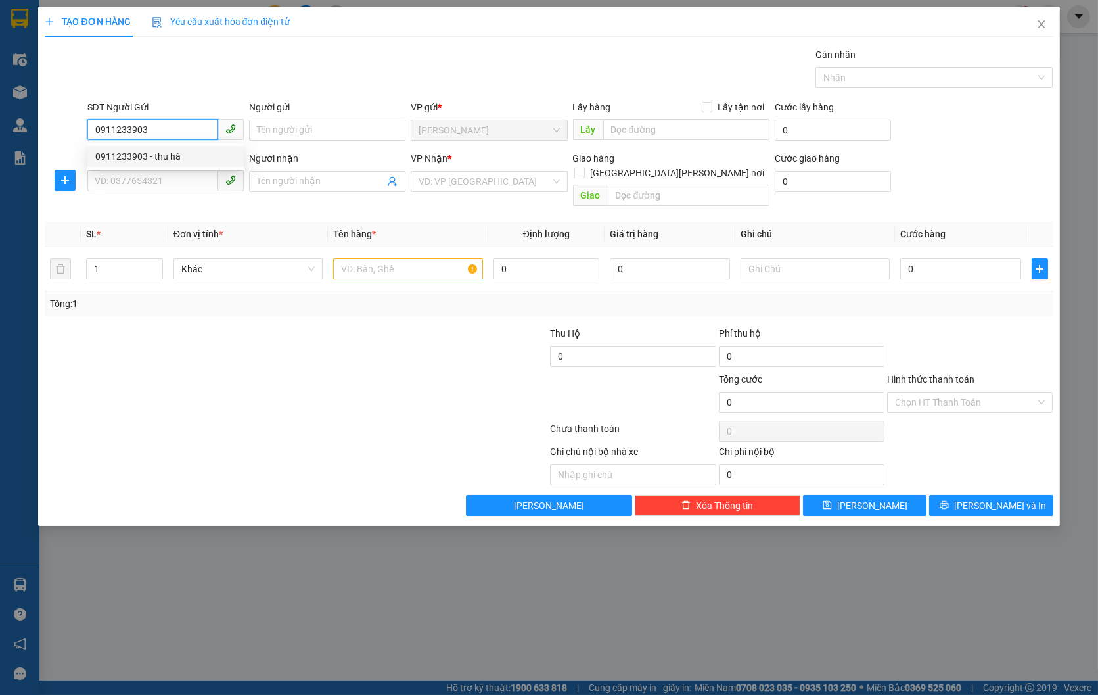
click at [211, 158] on div "0911233903 - thu hà" at bounding box center [165, 156] width 141 height 14
type input "thu hà"
type input "0911233903"
click at [174, 177] on input "SĐT Người Nhận *" at bounding box center [152, 180] width 131 height 21
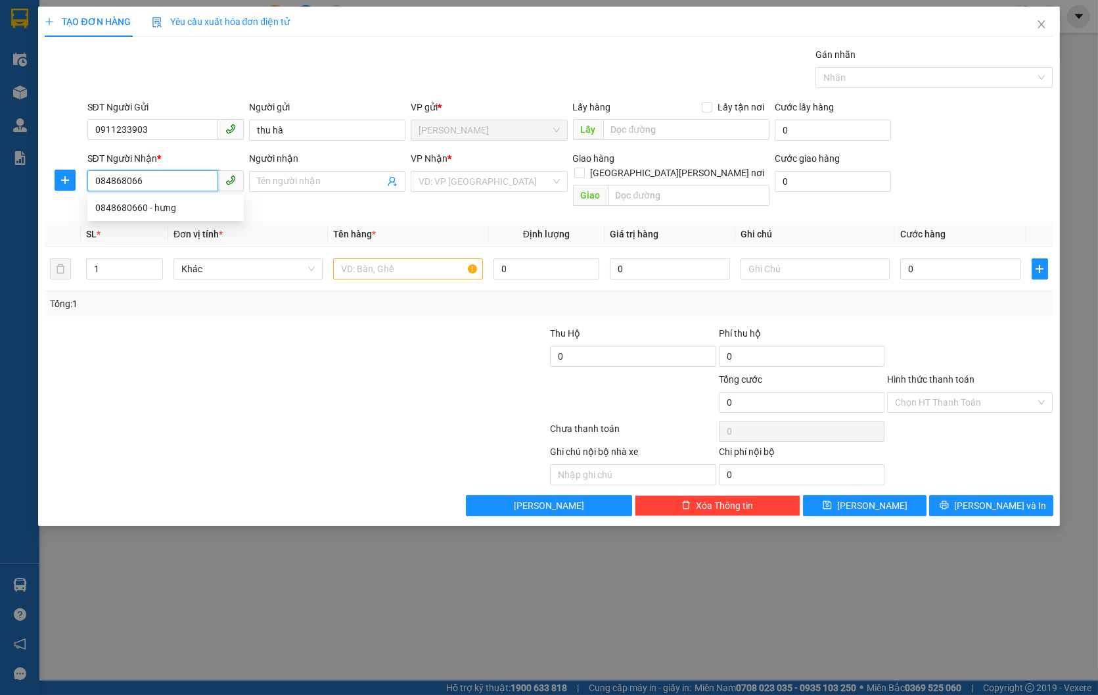
type input "0848680660"
click at [189, 212] on div "0848680660 - hưng" at bounding box center [165, 207] width 141 height 14
type input "hưng"
type input "0848680660"
click at [418, 258] on input "text" at bounding box center [407, 268] width 149 height 21
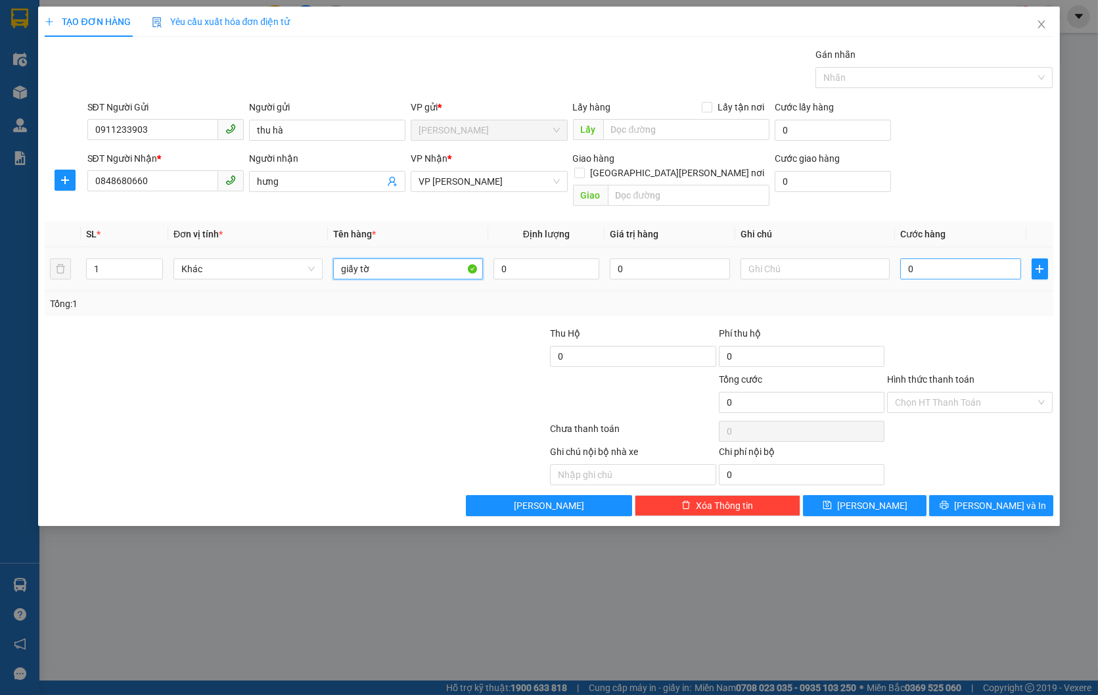
type input "giấy tờ"
click at [934, 258] on input "0" at bounding box center [961, 268] width 120 height 21
type input "3"
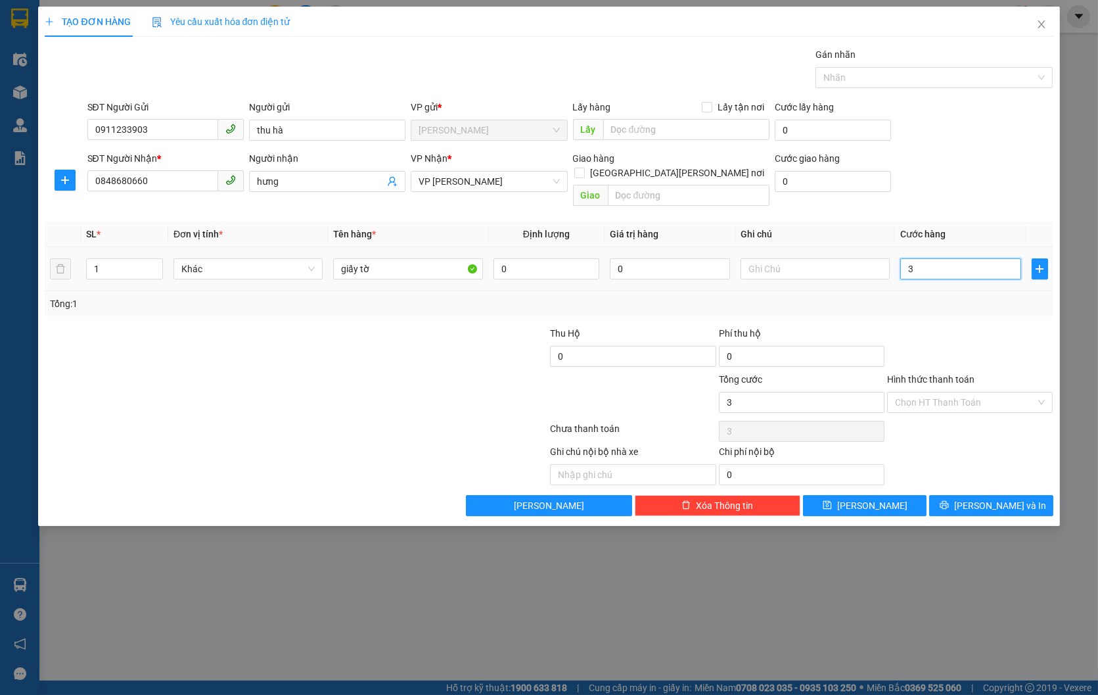
type input "30"
type input "300"
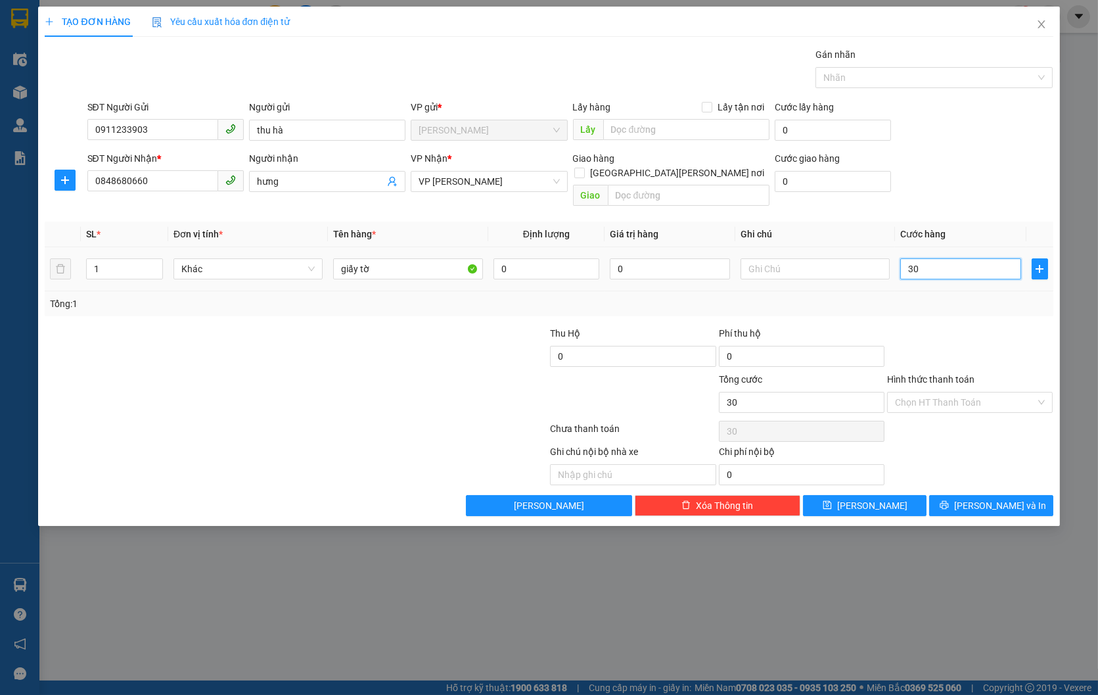
type input "300"
type input "3.000"
type input "30.000"
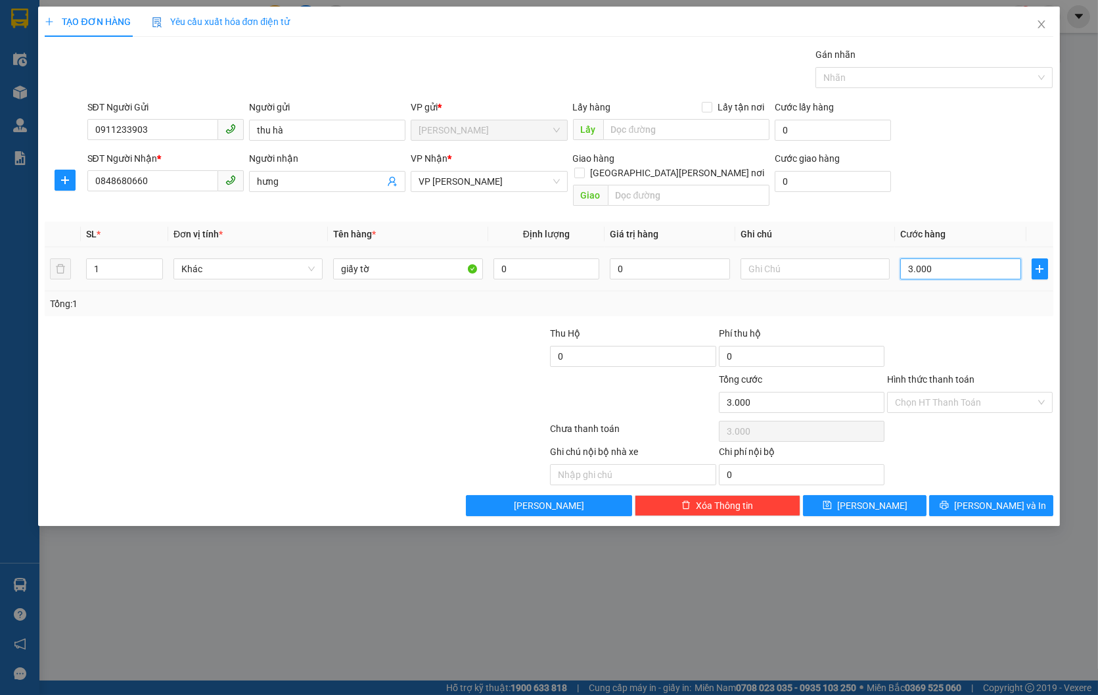
type input "30.000"
click at [960, 392] on input "Hình thức thanh toán" at bounding box center [965, 402] width 141 height 20
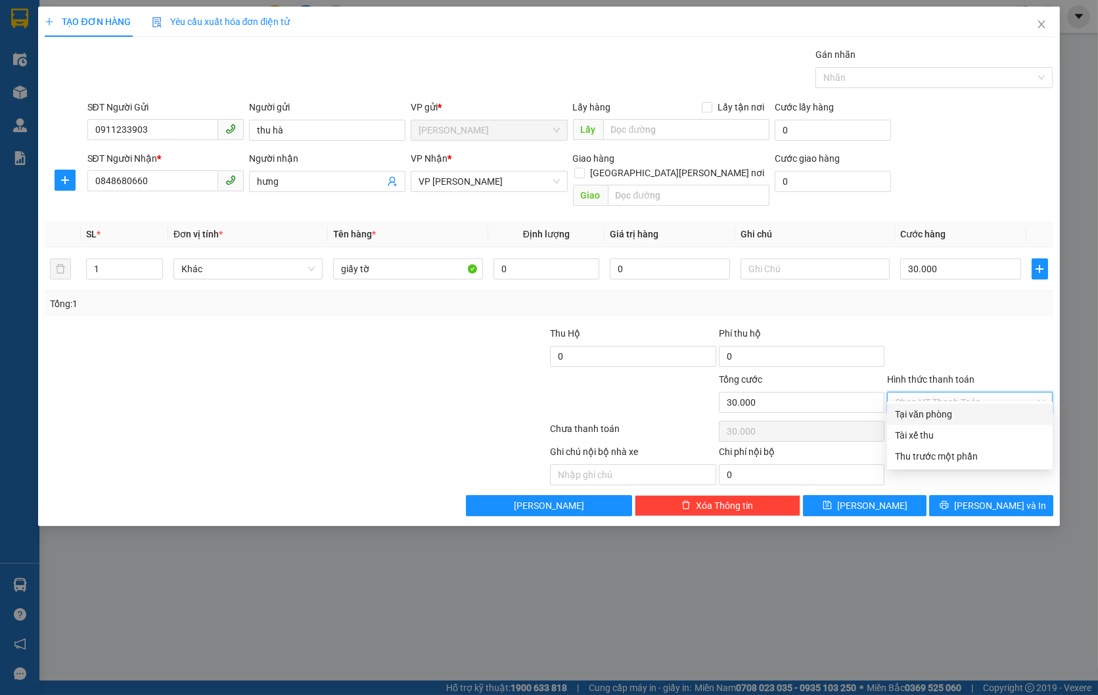
click at [967, 414] on div "Tại văn phòng" at bounding box center [970, 414] width 150 height 14
type input "0"
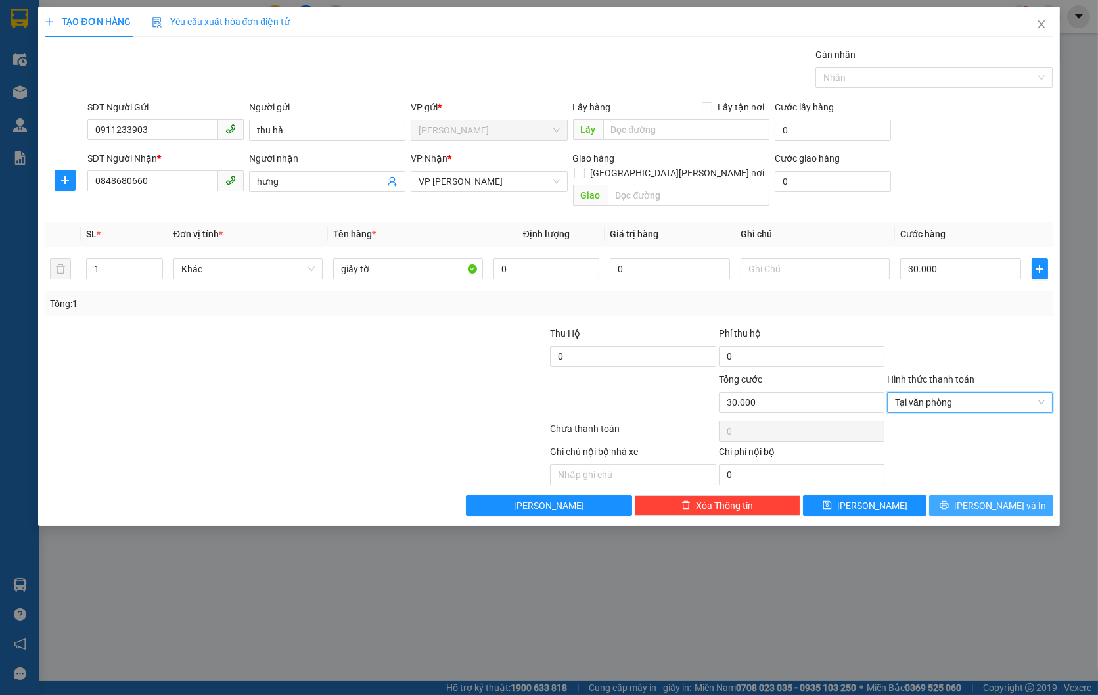
click at [995, 498] on span "[PERSON_NAME] và In" at bounding box center [1000, 505] width 92 height 14
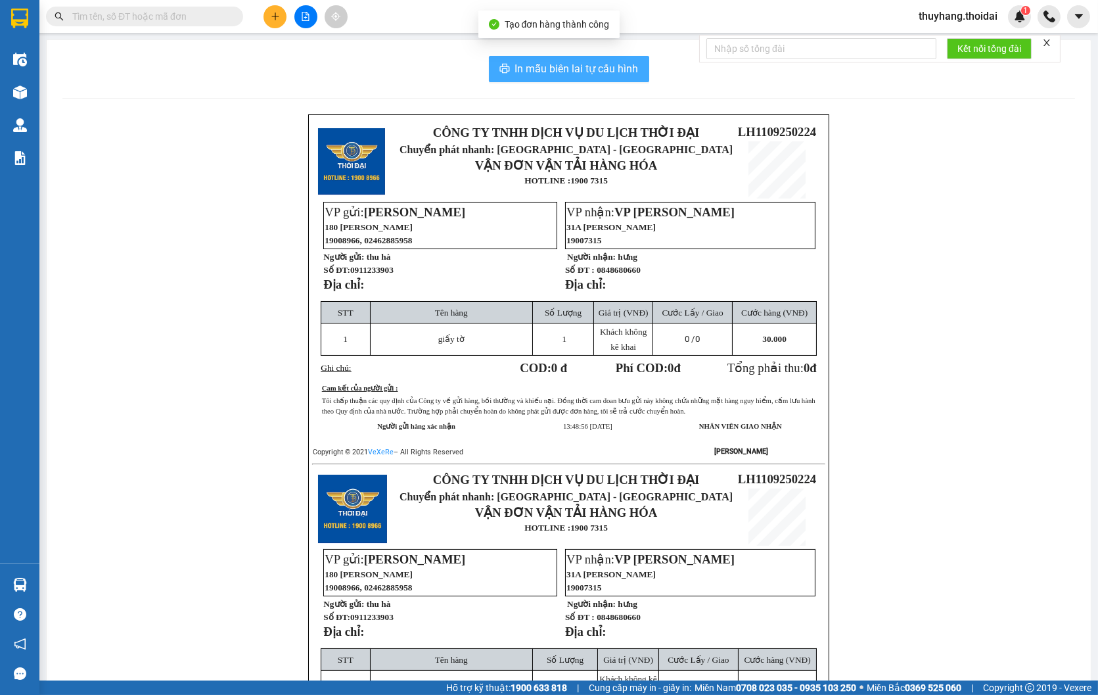
click at [609, 70] on span "In mẫu biên lai tự cấu hình" at bounding box center [577, 68] width 124 height 16
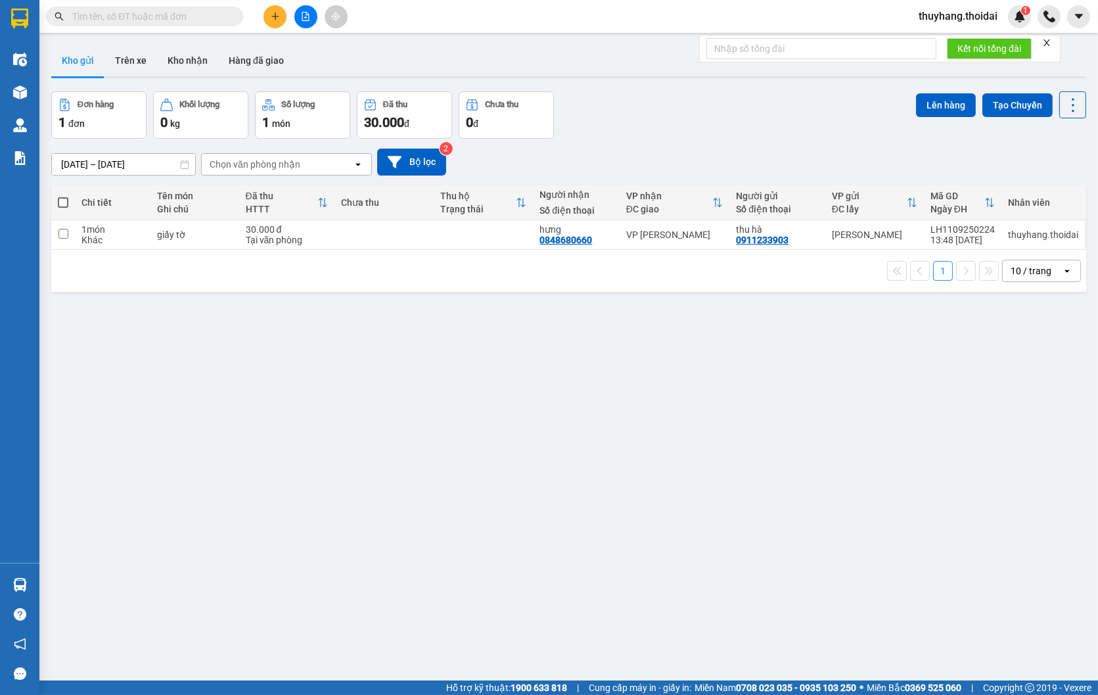
click at [141, 16] on input "text" at bounding box center [149, 16] width 155 height 14
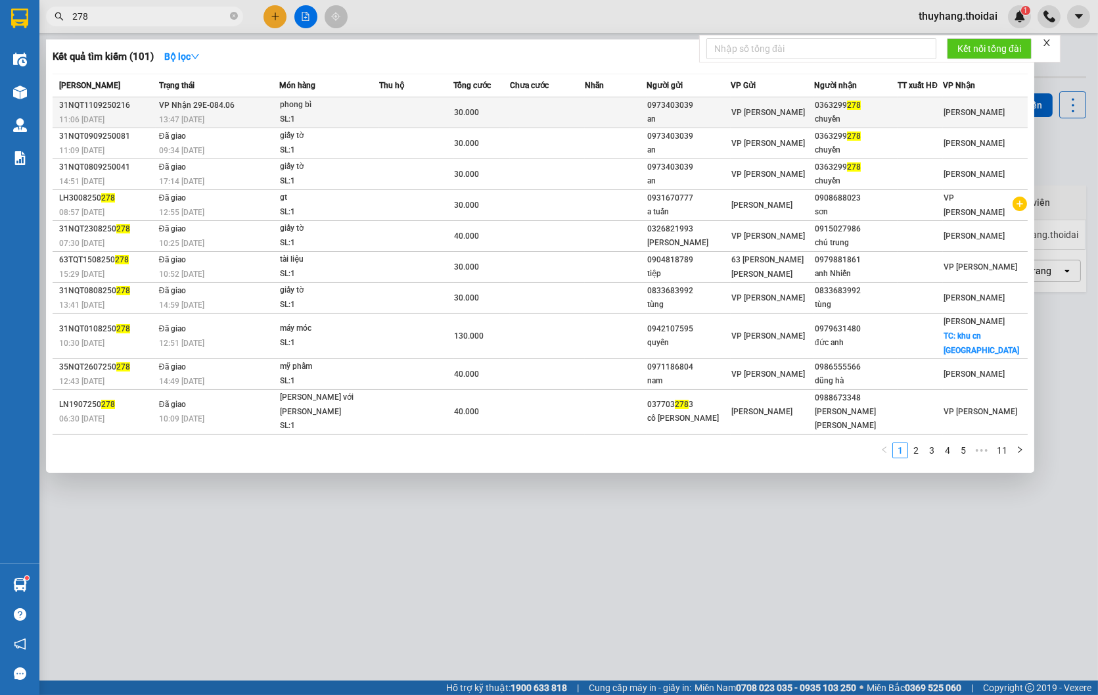
type input "278"
click at [181, 110] on td "[PERSON_NAME] 29E-084.06 13:47 [DATE]" at bounding box center [218, 112] width 124 height 31
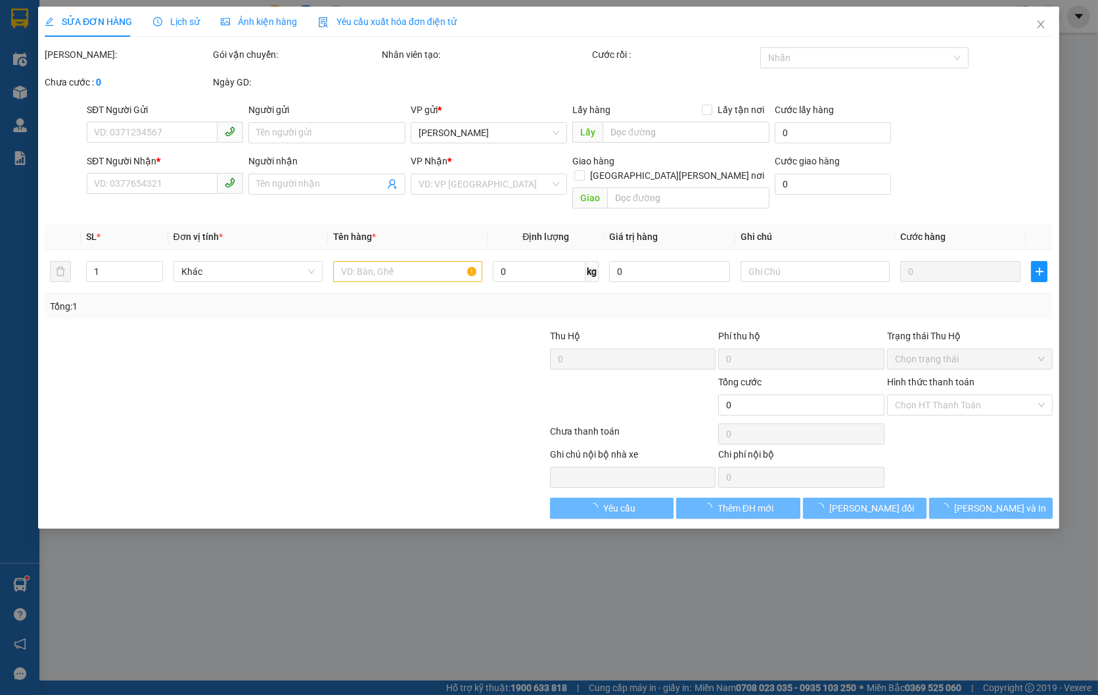
type input "0973403039"
type input "an"
type input "0363299278"
type input "chuyền"
type input "30.000"
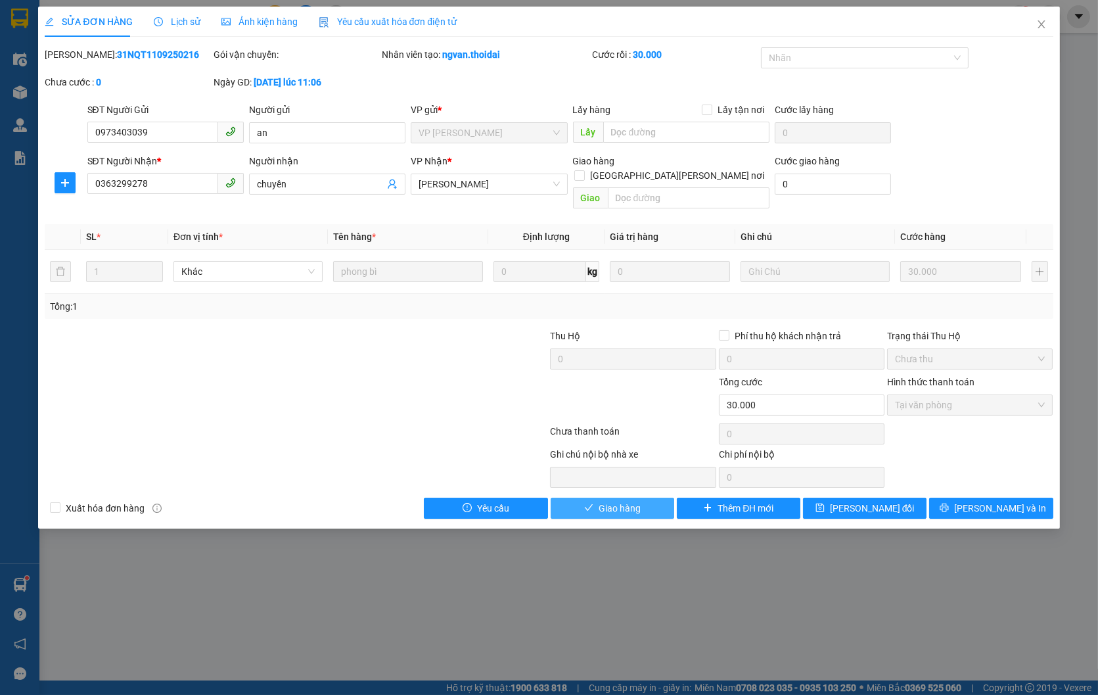
drag, startPoint x: 640, startPoint y: 496, endPoint x: 598, endPoint y: 484, distance: 43.9
click at [640, 498] on button "Giao hàng" at bounding box center [613, 508] width 124 height 21
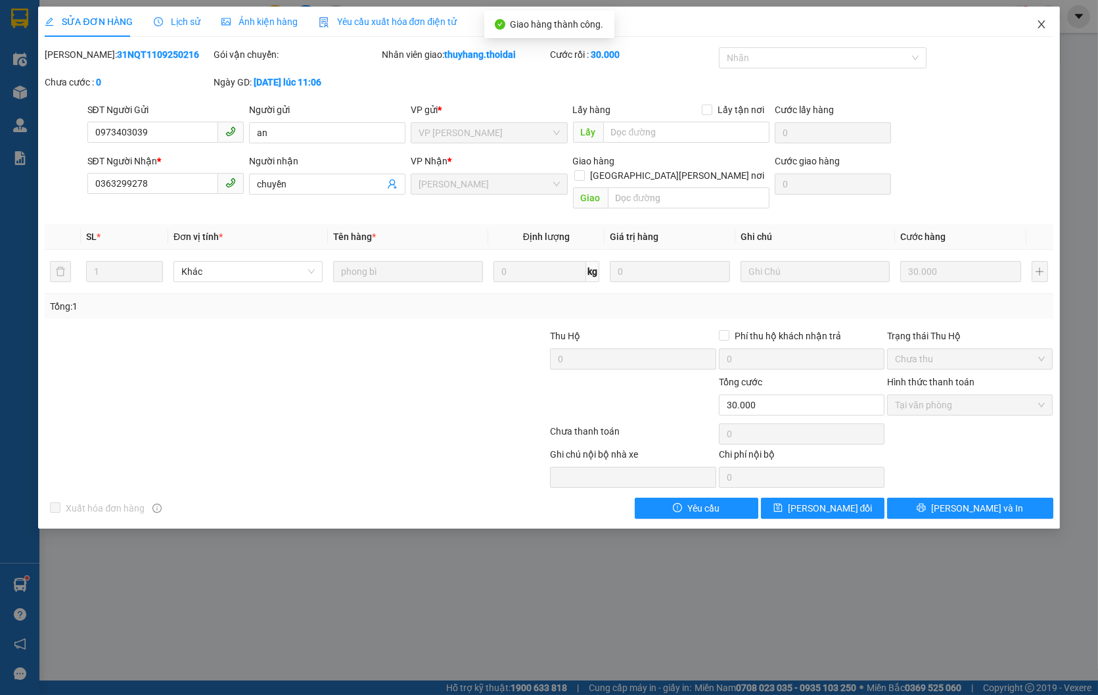
click at [1045, 24] on icon "close" at bounding box center [1042, 24] width 11 height 11
